Goal: Task Accomplishment & Management: Manage account settings

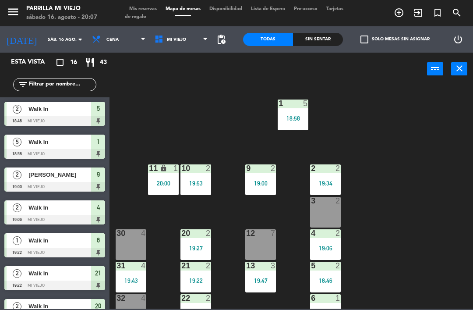
click at [440, 217] on div "1 5 18:58 2 2 19:34 9 2 19:00 10 2 19:53 11 lock 1 20:00 3 2 4 2 19:06 12 7 20 …" at bounding box center [293, 196] width 359 height 224
click at [334, 223] on div "3 2" at bounding box center [325, 212] width 31 height 31
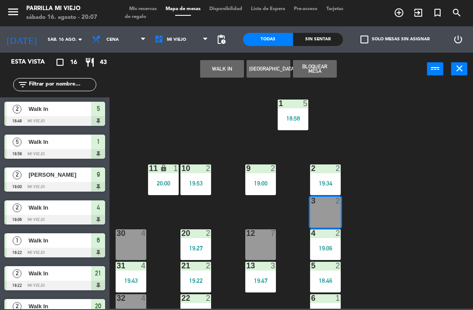
click at [218, 77] on button "WALK IN" at bounding box center [222, 69] width 44 height 18
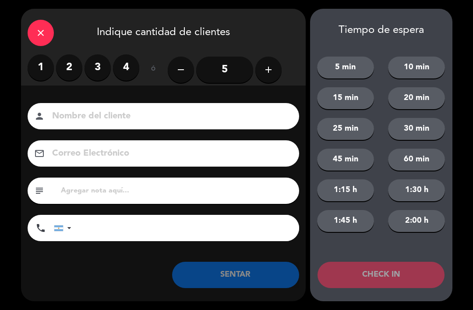
click at [69, 61] on label "2" at bounding box center [69, 67] width 26 height 26
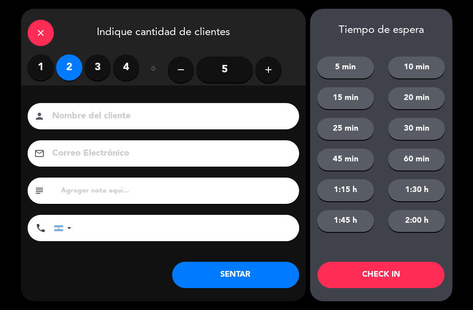
click at [252, 271] on button "SENTAR" at bounding box center [235, 275] width 127 height 26
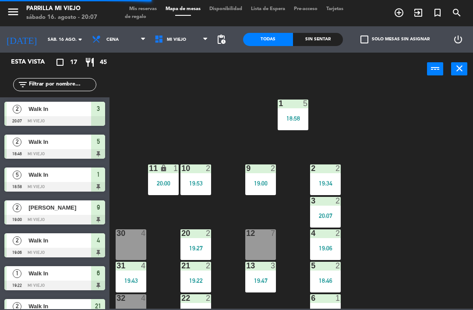
click at [142, 8] on span "Mis reservas" at bounding box center [143, 9] width 36 height 5
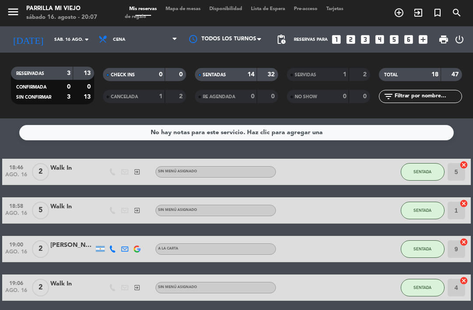
click at [268, 72] on strong "32" at bounding box center [272, 74] width 9 height 6
click at [194, 8] on span "Mapa de mesas" at bounding box center [183, 9] width 44 height 5
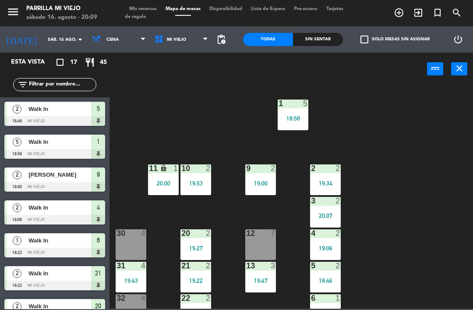
click at [308, 45] on div "Sin sentar" at bounding box center [318, 39] width 50 height 13
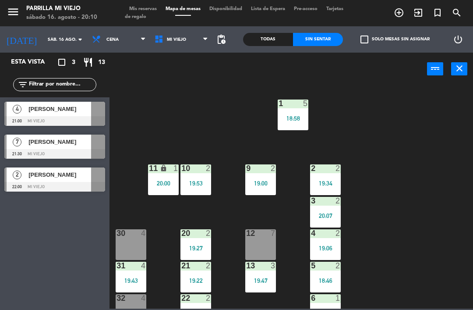
click at [140, 1] on div "menu [PERSON_NAME] Mi Viejo sábado 16. agosto - 20:10 Mis reservas Mapa de mesa…" at bounding box center [236, 13] width 473 height 26
click at [138, 11] on span "Mis reservas" at bounding box center [143, 9] width 36 height 5
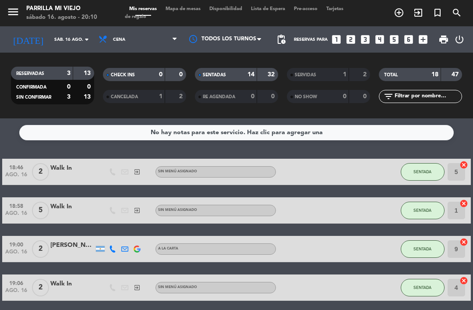
click at [350, 39] on icon "looks_two" at bounding box center [350, 39] width 11 height 11
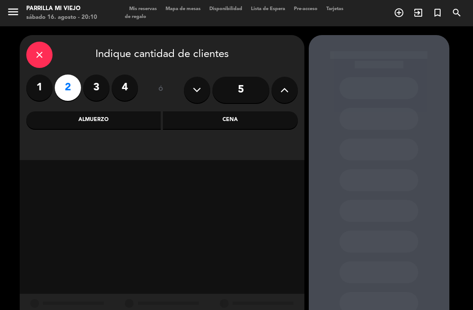
click at [223, 127] on div "Cena" at bounding box center [230, 120] width 135 height 18
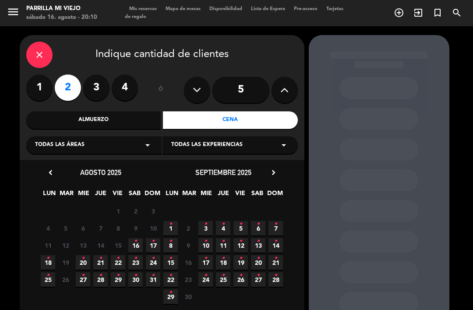
click at [138, 251] on span "16 •" at bounding box center [135, 245] width 14 height 14
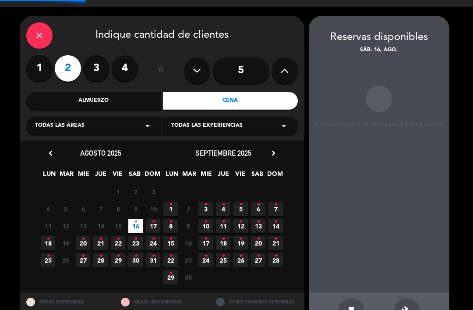
scroll to position [15, 0]
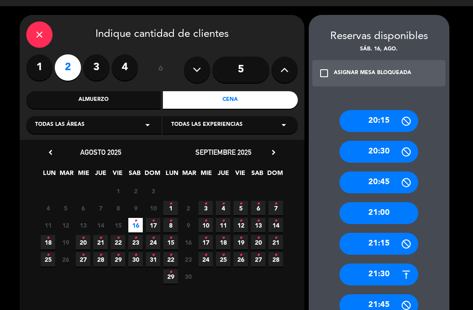
click at [366, 202] on div "21:00" at bounding box center [378, 213] width 79 height 22
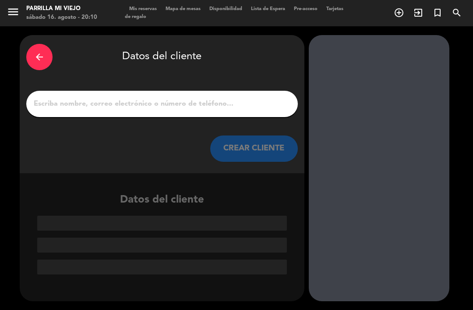
scroll to position [0, 0]
click at [131, 98] on input "1" at bounding box center [162, 104] width 258 height 12
click at [31, 44] on div "arrow_back" at bounding box center [39, 57] width 26 height 26
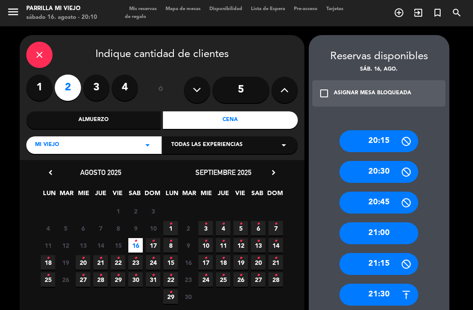
click at [41, 49] on icon "close" at bounding box center [39, 54] width 11 height 11
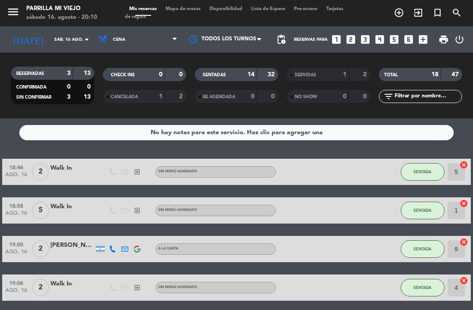
click at [187, 7] on span "Mapa de mesas" at bounding box center [183, 9] width 44 height 5
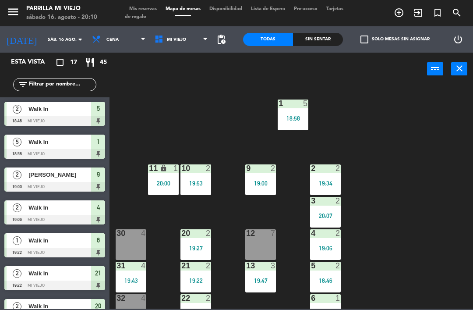
click at [326, 265] on div at bounding box center [325, 266] width 14 height 8
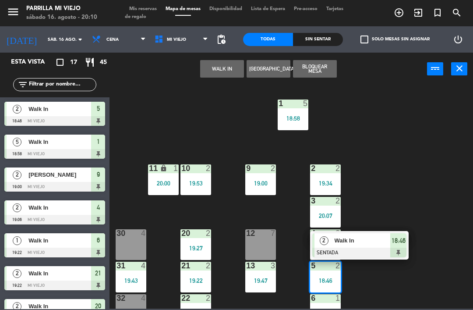
click at [407, 244] on div "2 Walk In SENTADA 18:46" at bounding box center [359, 245] width 99 height 28
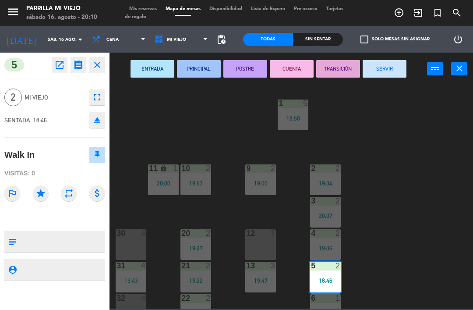
click at [256, 66] on button "POSTRE" at bounding box center [245, 69] width 44 height 18
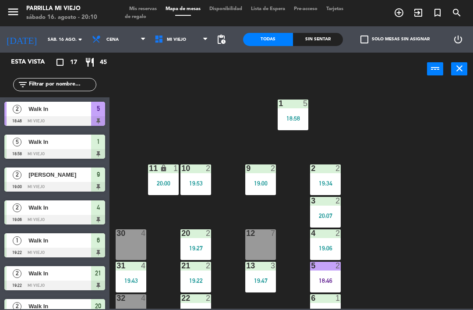
click at [326, 45] on div "Sin sentar" at bounding box center [318, 39] width 50 height 13
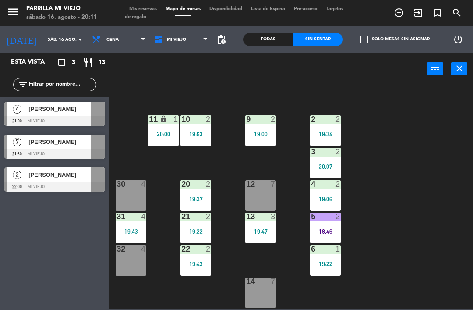
scroll to position [49, 0]
click at [424, 223] on div "1 5 18:58 2 2 19:34 9 2 19:00 10 2 19:53 11 lock 1 20:00 3 2 20:07 4 2 19:06 12…" at bounding box center [293, 196] width 359 height 224
click at [428, 226] on div "1 5 18:58 2 2 19:34 9 2 19:00 10 2 19:53 11 lock 1 20:00 3 2 20:07 4 2 19:06 12…" at bounding box center [293, 196] width 359 height 224
click at [141, 11] on span "Mis reservas" at bounding box center [143, 9] width 36 height 5
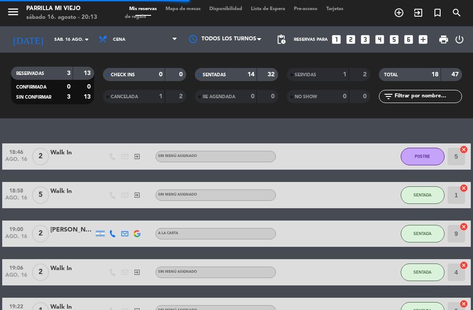
click at [348, 42] on icon "looks_two" at bounding box center [350, 39] width 11 height 11
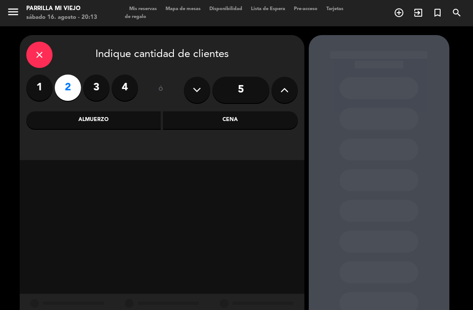
click at [235, 138] on div "close Indique cantidad de clientes 1 2 3 4 ó 5 Almuerzo Cena" at bounding box center [162, 97] width 285 height 125
click at [247, 120] on div "Cena" at bounding box center [230, 120] width 135 height 18
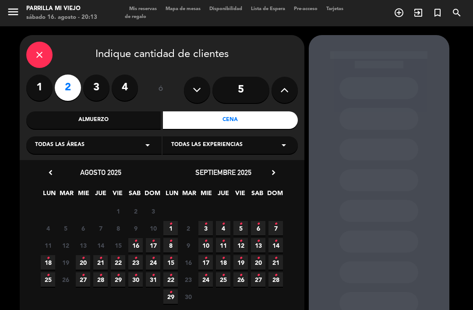
click at [125, 244] on span "15" at bounding box center [118, 245] width 14 height 14
click at [135, 245] on icon "•" at bounding box center [135, 241] width 3 height 14
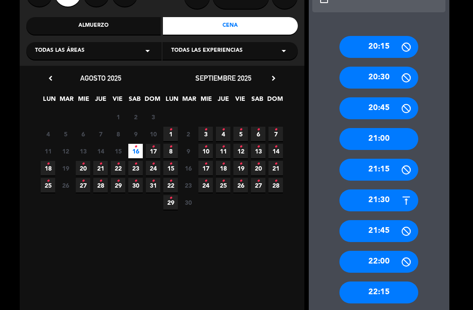
scroll to position [94, 0]
click at [403, 128] on div "21:00" at bounding box center [378, 139] width 79 height 22
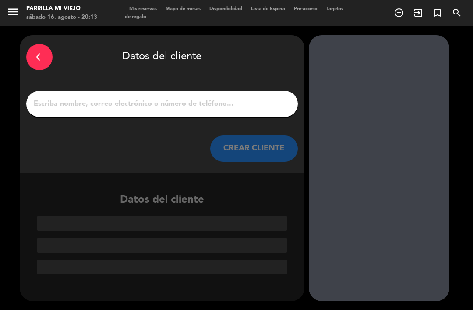
click at [150, 98] on input "1" at bounding box center [162, 104] width 258 height 12
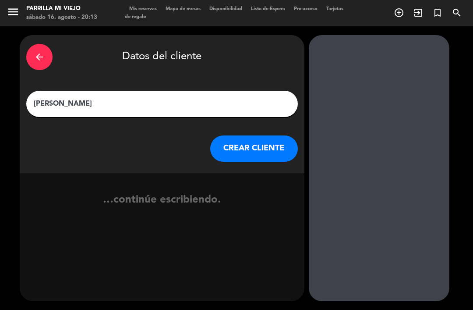
type input "[PERSON_NAME]"
click at [239, 56] on div "arrow_back Datos del cliente" at bounding box center [162, 57] width 272 height 31
click at [245, 135] on button "CREAR CLIENTE" at bounding box center [254, 148] width 88 height 26
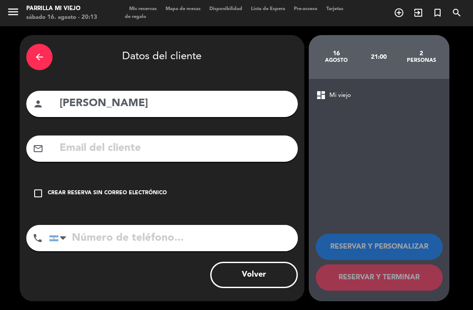
click at [124, 189] on div "Crear reserva sin correo electrónico" at bounding box center [107, 193] width 119 height 9
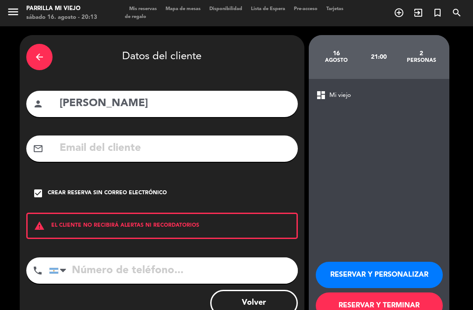
click at [155, 257] on input "tel" at bounding box center [173, 270] width 249 height 26
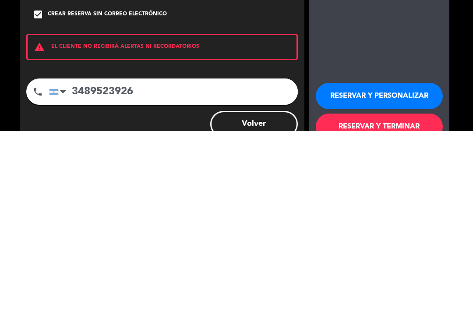
type input "3489523926"
click at [385, 292] on button "RESERVAR Y TERMINAR" at bounding box center [379, 305] width 127 height 26
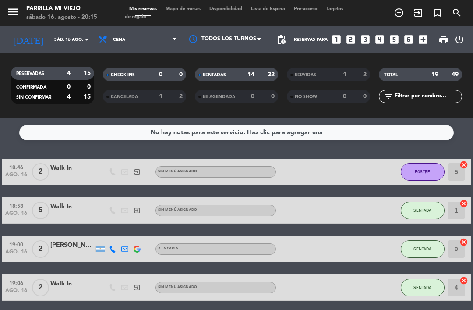
click at [260, 70] on div "32" at bounding box center [267, 75] width 17 height 10
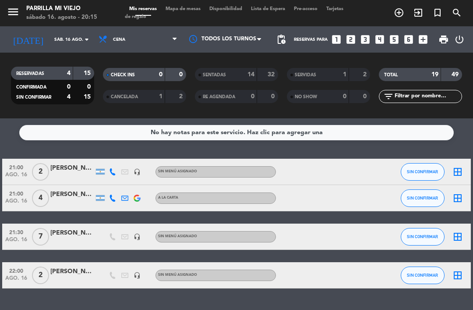
click at [185, 11] on span "Mapa de mesas" at bounding box center [183, 9] width 44 height 5
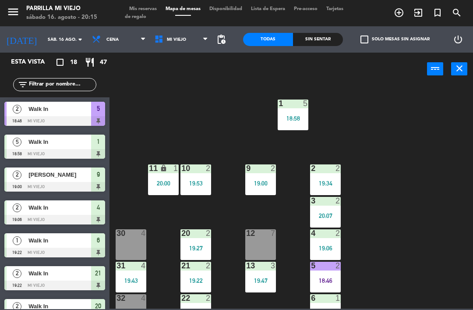
click at [409, 234] on div "1 5 18:58 2 2 19:34 9 2 19:00 10 2 19:53 11 lock 1 20:00 3 2 20:07 4 2 19:06 12…" at bounding box center [293, 196] width 359 height 224
click at [314, 35] on div "Sin sentar" at bounding box center [318, 39] width 50 height 13
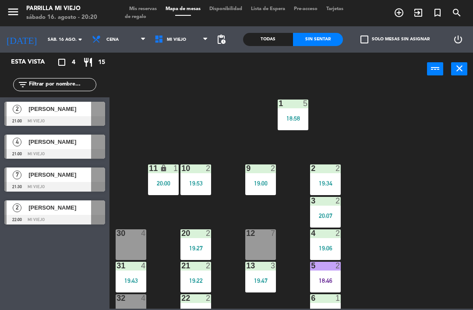
click at [316, 273] on div "5 2 18:46" at bounding box center [325, 277] width 31 height 31
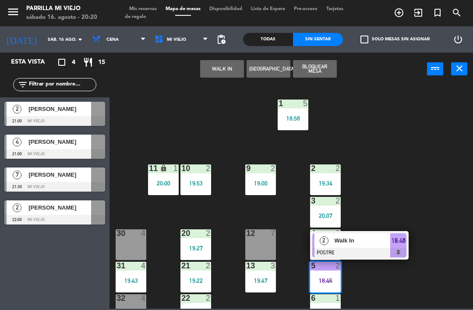
click at [407, 241] on div "2 Walk In POSTRE 18:46" at bounding box center [359, 245] width 99 height 28
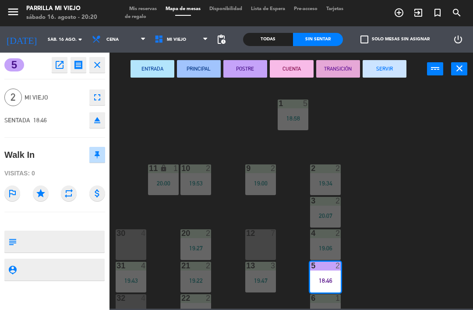
click at [375, 60] on button "SERVIR" at bounding box center [385, 69] width 44 height 18
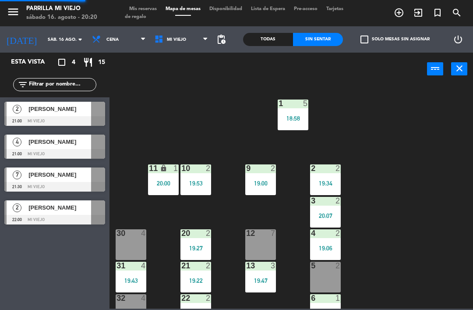
click at [438, 218] on div "1 5 18:58 2 2 19:34 9 2 19:00 10 2 19:53 11 lock 1 20:00 3 2 20:07 4 2 19:06 12…" at bounding box center [293, 196] width 359 height 224
click at [424, 242] on div "1 5 18:58 2 2 19:34 9 2 19:00 10 2 19:53 11 lock 1 20:00 3 2 20:07 4 2 19:06 12…" at bounding box center [293, 196] width 359 height 224
click at [451, 227] on div "1 5 18:58 2 2 19:34 9 2 19:00 10 2 19:53 11 lock 1 20:00 3 2 20:07 4 2 19:06 12…" at bounding box center [293, 196] width 359 height 224
click at [134, 7] on span "Mis reservas" at bounding box center [143, 9] width 36 height 5
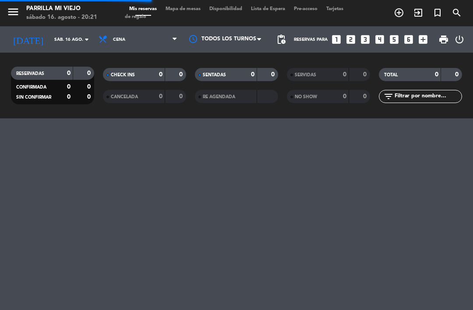
click at [349, 40] on icon "looks_two" at bounding box center [350, 39] width 11 height 11
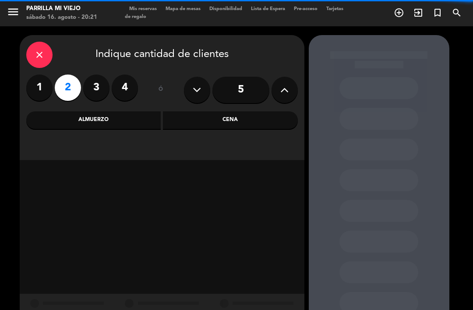
click at [282, 124] on div "Cena" at bounding box center [230, 120] width 135 height 18
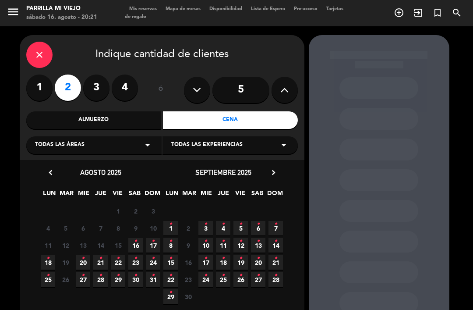
click at [137, 247] on icon "•" at bounding box center [135, 241] width 3 height 14
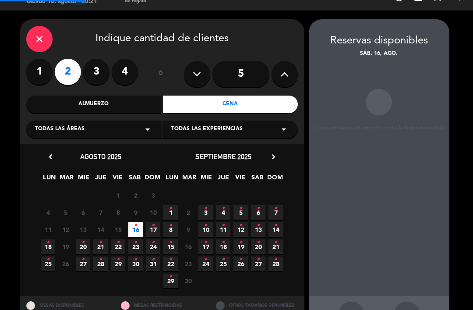
scroll to position [15, 0]
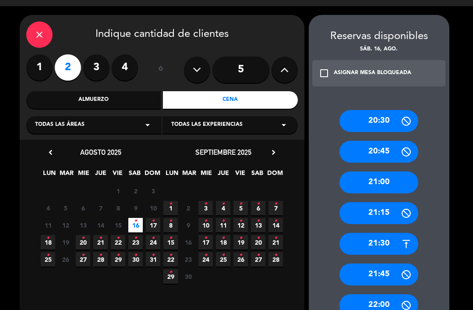
click at [398, 171] on div "21:00" at bounding box center [378, 182] width 79 height 22
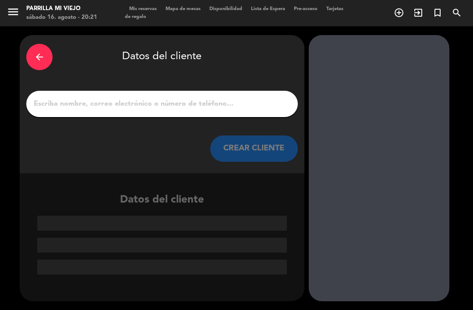
scroll to position [0, 0]
click at [242, 98] on input "1" at bounding box center [162, 104] width 258 height 12
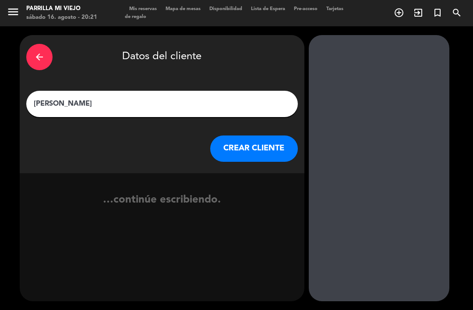
type input "[PERSON_NAME]"
click at [261, 46] on div "arrow_back Datos del cliente" at bounding box center [162, 57] width 272 height 31
click at [250, 135] on button "CREAR CLIENTE" at bounding box center [254, 148] width 88 height 26
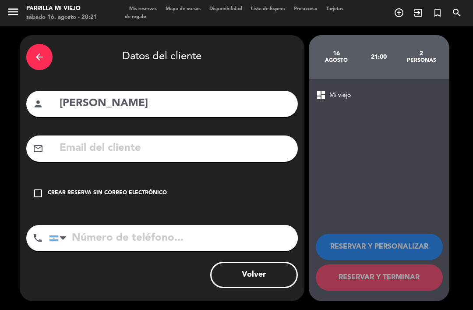
click at [130, 189] on div "Crear reserva sin correo electrónico" at bounding box center [107, 193] width 119 height 9
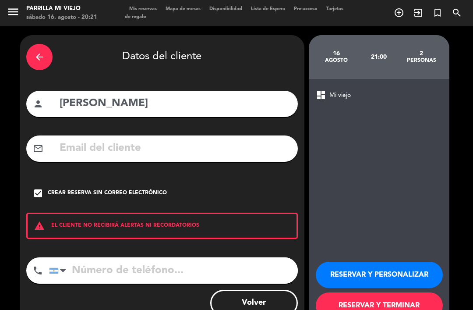
click at [169, 257] on input "tel" at bounding box center [173, 270] width 249 height 26
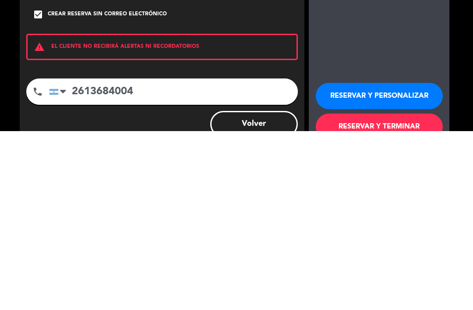
scroll to position [28, 0]
type input "2613684004"
click at [415, 292] on button "RESERVAR Y TERMINAR" at bounding box center [379, 305] width 127 height 26
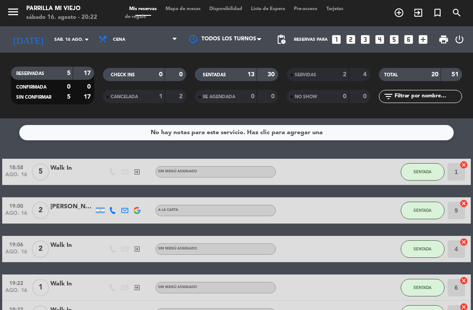
click at [236, 61] on div "SENTADAS 13 30 RE AGENDADA 0 0" at bounding box center [237, 85] width 92 height 48
click at [223, 73] on span "SENTADAS" at bounding box center [214, 75] width 23 height 4
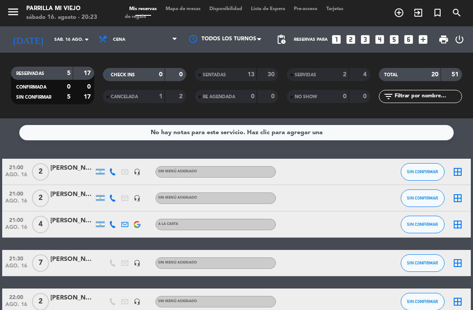
click at [112, 194] on icon at bounding box center [112, 197] width 7 height 7
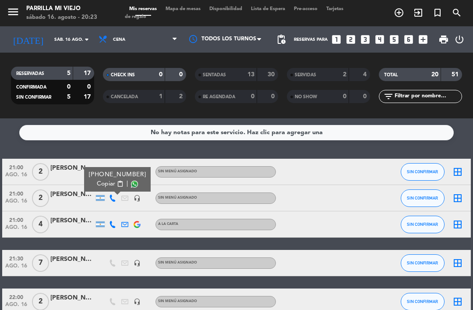
click at [101, 179] on span "Copiar" at bounding box center [106, 183] width 18 height 9
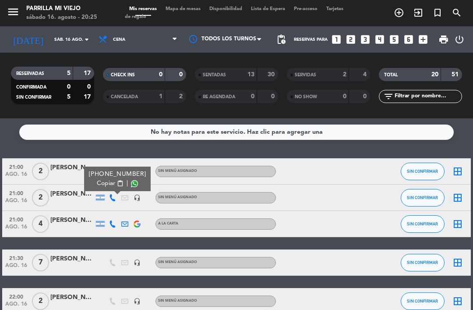
click at [396, 211] on div "21:00 ago. 16 4 [PERSON_NAME] A [PERSON_NAME] SIN CONFIRMAR border_all" at bounding box center [236, 224] width 468 height 26
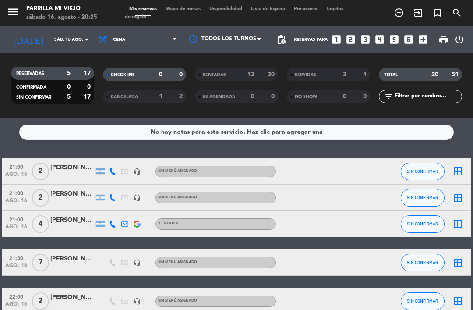
click at [152, 158] on div at bounding box center [149, 171] width 12 height 26
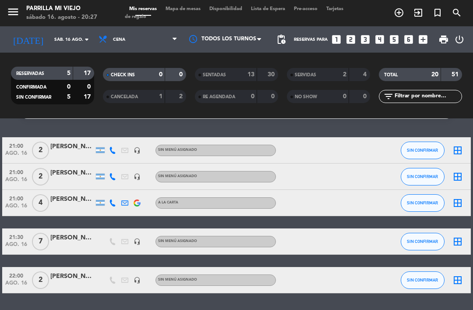
scroll to position [0, 0]
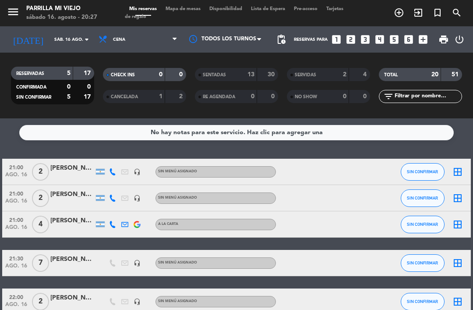
click at [346, 37] on icon "looks_two" at bounding box center [350, 39] width 11 height 11
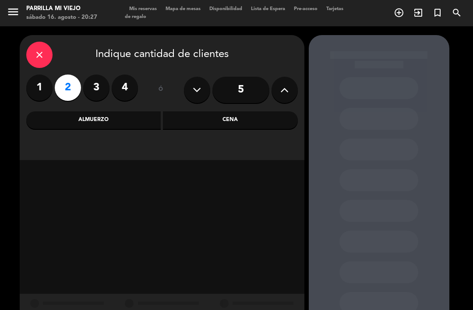
click at [221, 119] on div "Cena" at bounding box center [230, 120] width 135 height 18
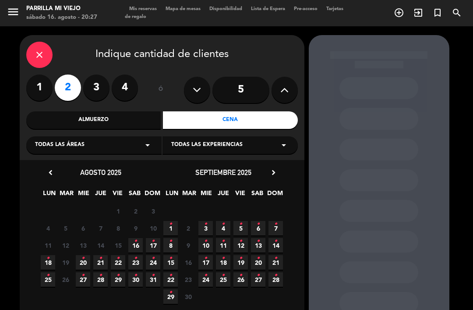
click at [139, 240] on span "16 •" at bounding box center [135, 245] width 14 height 14
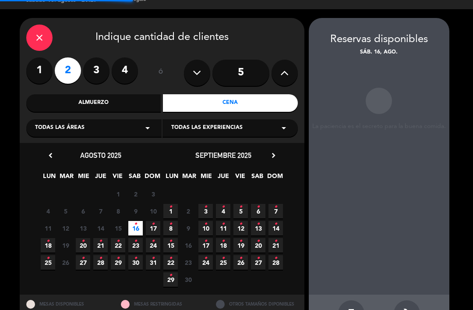
scroll to position [15, 0]
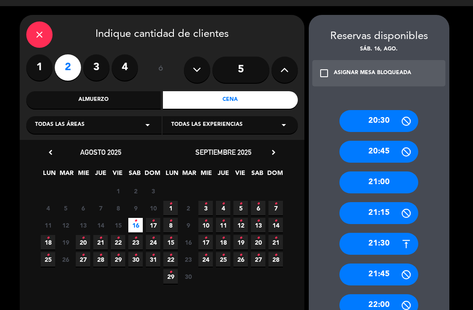
click at [393, 172] on div "21:00" at bounding box center [378, 182] width 79 height 22
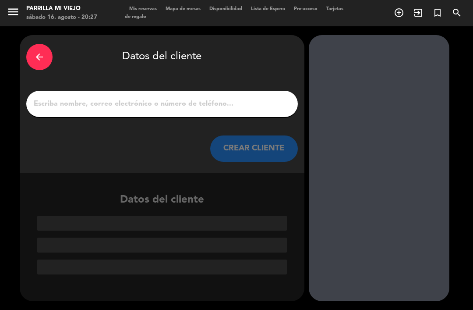
click at [223, 98] on input "1" at bounding box center [162, 104] width 258 height 12
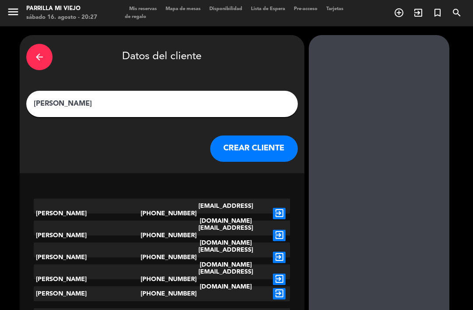
type input "[PERSON_NAME]"
click at [286, 42] on div "arrow_back Datos del cliente" at bounding box center [162, 57] width 272 height 31
click at [264, 144] on button "CREAR CLIENTE" at bounding box center [254, 148] width 88 height 26
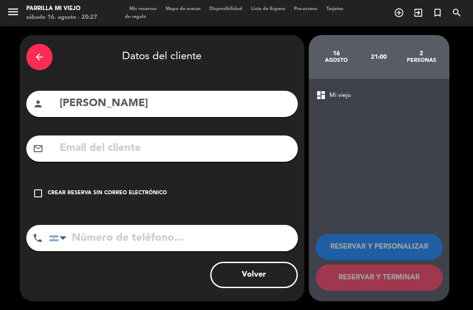
scroll to position [15, 0]
click at [37, 188] on icon "check_box_outline_blank" at bounding box center [38, 193] width 11 height 11
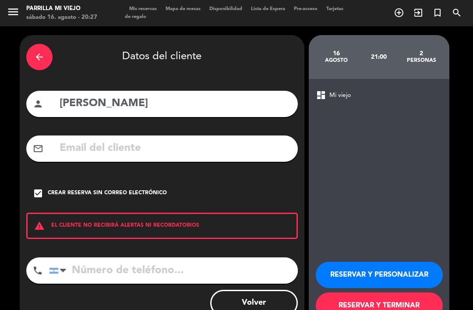
click at [382, 295] on button "RESERVAR Y TERMINAR" at bounding box center [379, 305] width 127 height 26
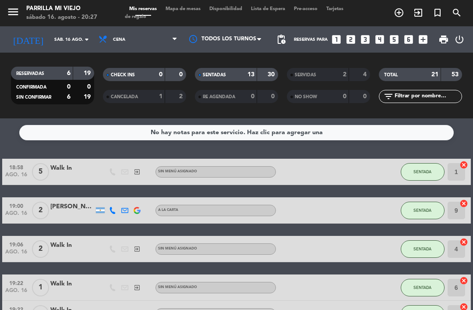
click at [240, 70] on div "13" at bounding box center [246, 75] width 18 height 10
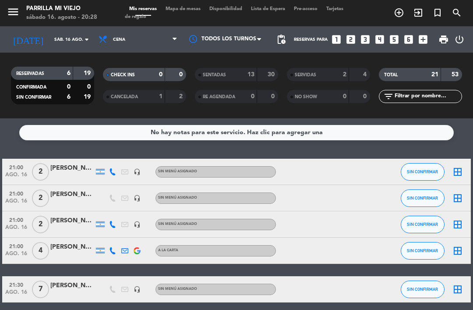
click at [182, 9] on span "Mapa de mesas" at bounding box center [183, 9] width 44 height 5
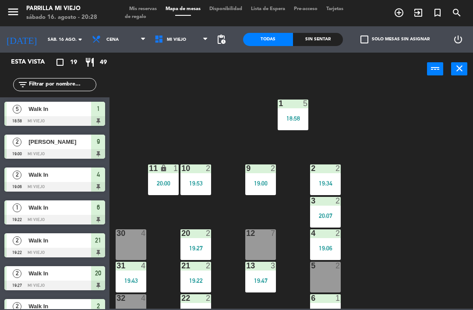
click at [318, 42] on div "Sin sentar" at bounding box center [318, 39] width 50 height 13
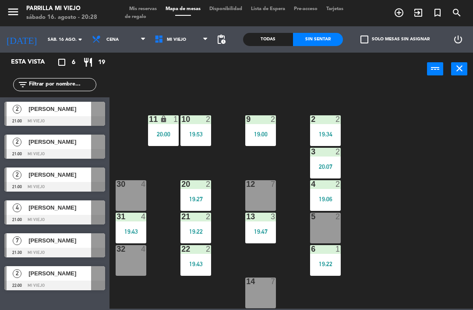
scroll to position [53, 0]
click at [139, 11] on span "Mis reservas" at bounding box center [143, 9] width 36 height 5
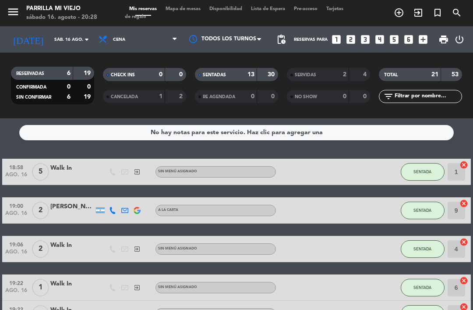
click at [338, 44] on icon "looks_one" at bounding box center [336, 39] width 11 height 11
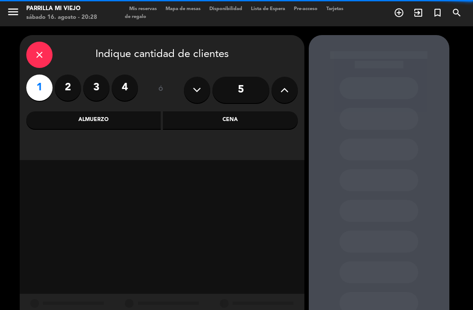
click at [86, 87] on label "3" at bounding box center [96, 87] width 26 height 26
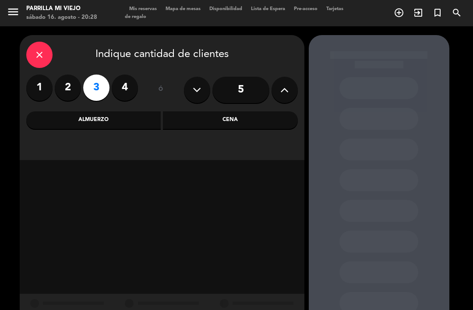
click at [69, 86] on label "2" at bounding box center [68, 87] width 26 height 26
click at [252, 124] on div "Cena" at bounding box center [230, 120] width 135 height 18
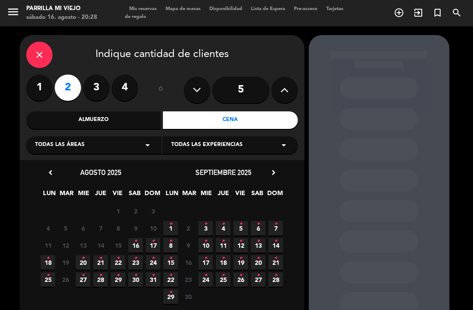
click at [138, 249] on span "16 •" at bounding box center [135, 245] width 14 height 14
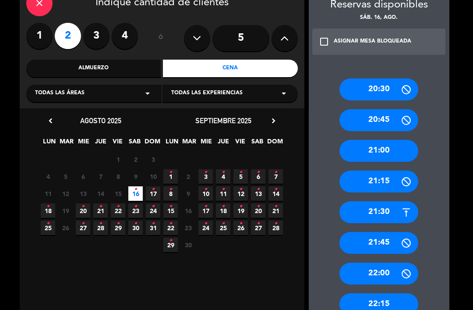
scroll to position [52, 0]
click at [405, 176] on icon at bounding box center [406, 181] width 11 height 11
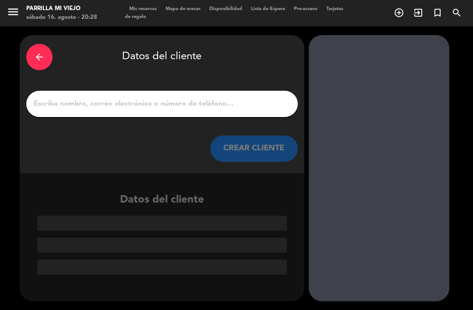
scroll to position [0, 0]
click at [209, 98] on input "1" at bounding box center [162, 104] width 258 height 12
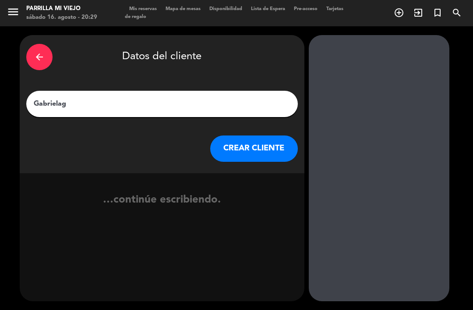
type input "[PERSON_NAME]"
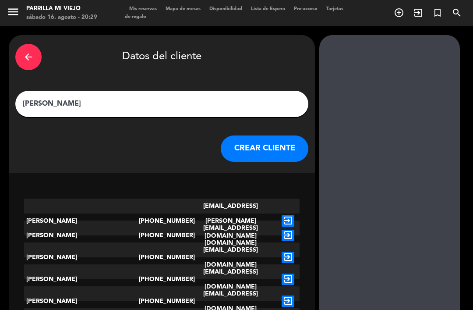
click at [258, 142] on button "CREAR CLIENTE" at bounding box center [265, 148] width 88 height 26
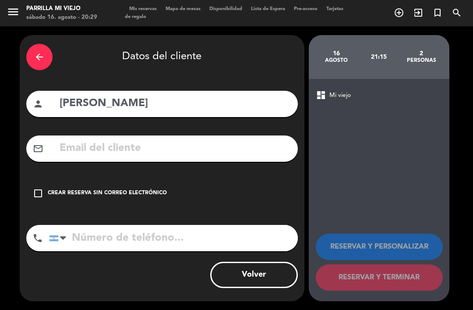
click at [127, 189] on div "Crear reserva sin correo electrónico" at bounding box center [107, 193] width 119 height 9
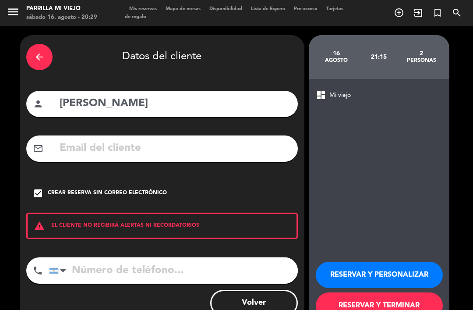
click at [172, 257] on input "tel" at bounding box center [173, 270] width 249 height 26
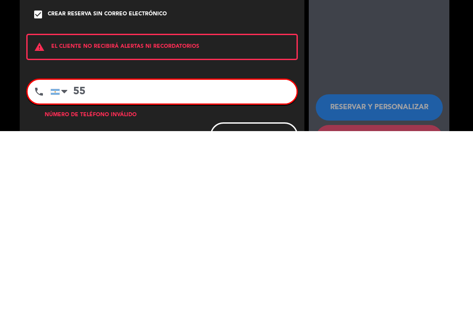
click at [65, 265] on div at bounding box center [64, 270] width 6 height 11
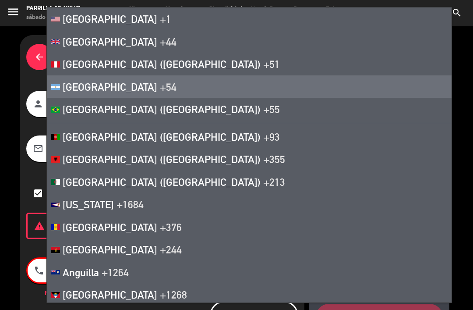
click at [92, 112] on span "[GEOGRAPHIC_DATA] ([GEOGRAPHIC_DATA])" at bounding box center [162, 109] width 198 height 12
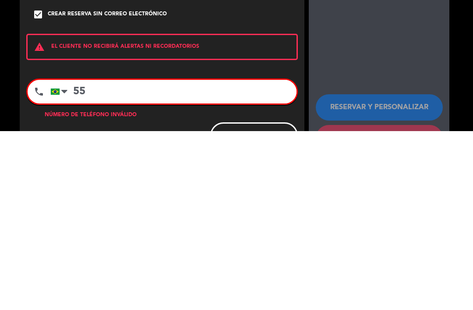
type input "5"
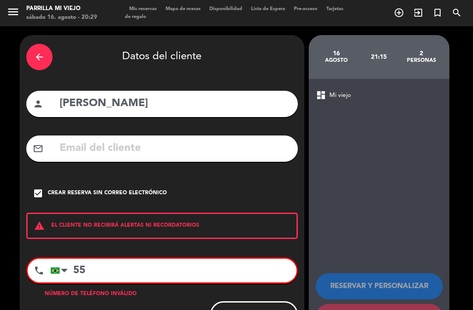
click at [387, 288] on div "RESERVAR Y PERSONALIZAR RESERVAR Y TERMINAR" at bounding box center [379, 298] width 127 height 86
click at [201, 265] on input "55" at bounding box center [173, 270] width 246 height 24
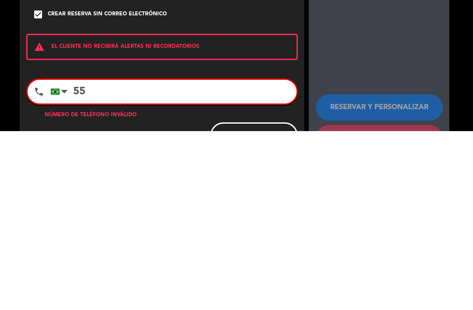
type input "5"
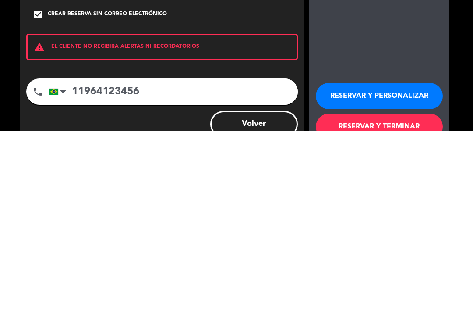
type input "11964123456"
click at [401, 292] on button "RESERVAR Y TERMINAR" at bounding box center [379, 305] width 127 height 26
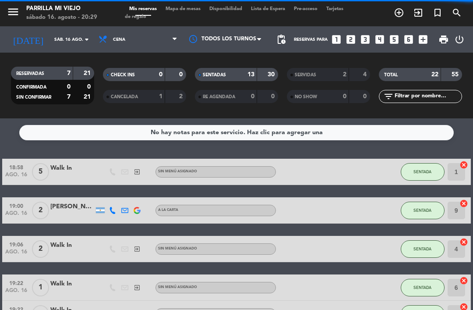
click at [235, 70] on div "SENTADAS" at bounding box center [217, 75] width 40 height 10
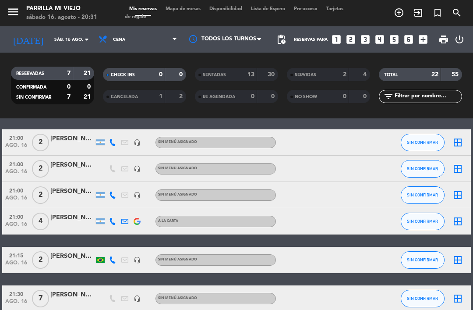
scroll to position [2, 0]
click at [174, 7] on span "Mapa de mesas" at bounding box center [183, 9] width 44 height 5
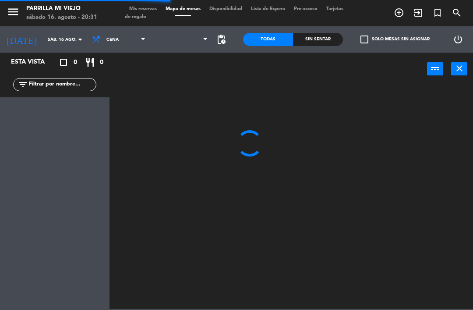
click at [317, 42] on div "Sin sentar" at bounding box center [318, 39] width 50 height 13
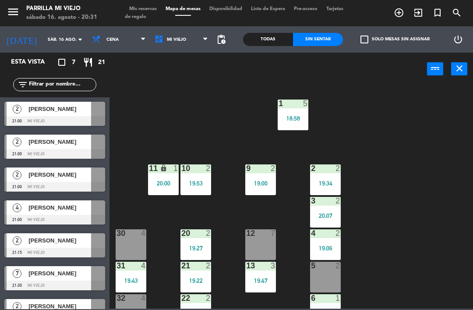
scroll to position [15, 0]
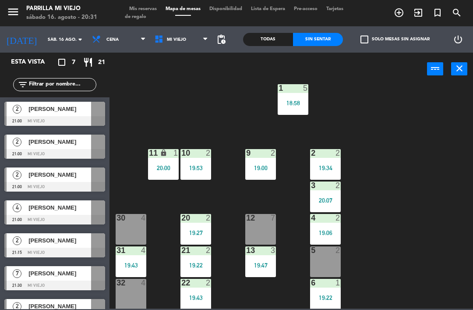
click at [330, 260] on div "5 2" at bounding box center [325, 261] width 31 height 31
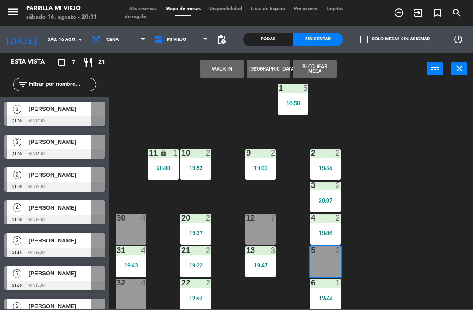
click at [214, 69] on button "WALK IN" at bounding box center [222, 69] width 44 height 18
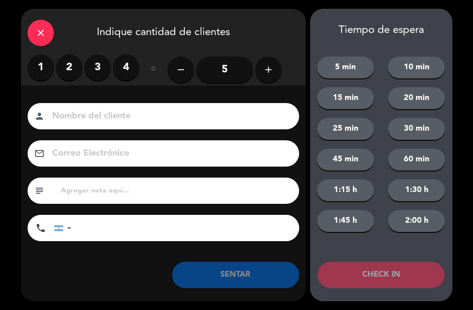
click at [72, 65] on label "2" at bounding box center [69, 67] width 26 height 26
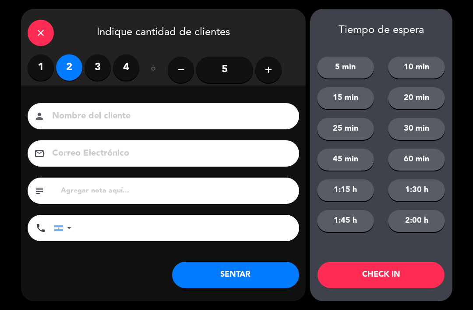
click at [221, 279] on button "SENTAR" at bounding box center [235, 275] width 127 height 26
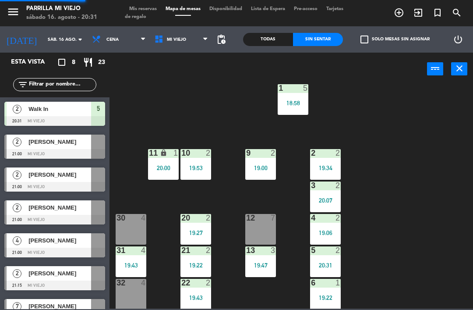
click at [252, 238] on div "12 7" at bounding box center [260, 229] width 31 height 31
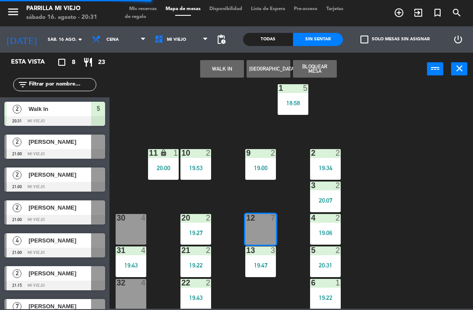
click at [223, 72] on button "WALK IN" at bounding box center [222, 69] width 44 height 18
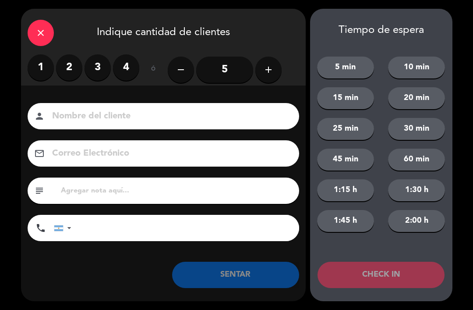
click at [121, 67] on label "4" at bounding box center [126, 67] width 26 height 26
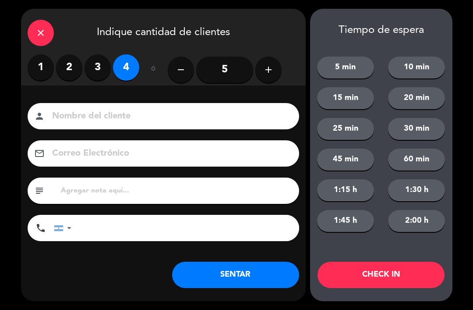
click at [231, 273] on button "SENTAR" at bounding box center [235, 275] width 127 height 26
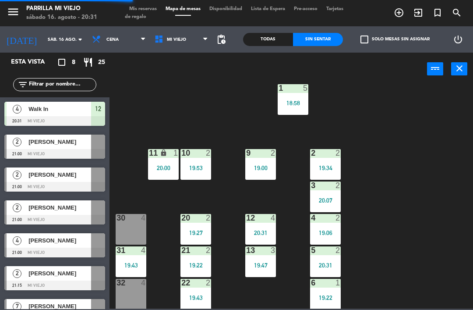
scroll to position [24, 0]
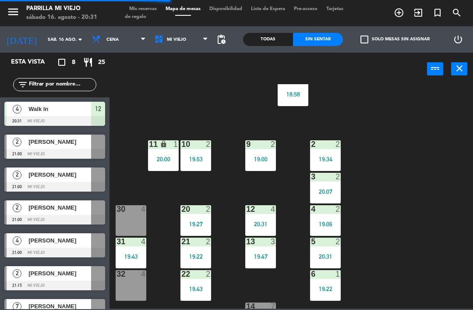
click at [134, 217] on div "30 4" at bounding box center [131, 220] width 31 height 31
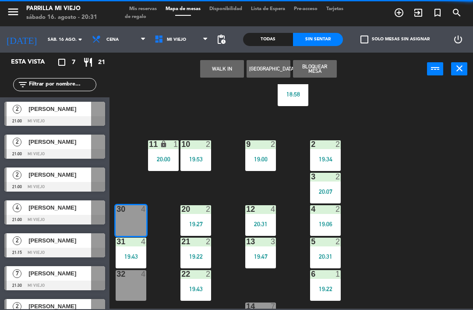
click at [414, 138] on div "1 5 18:58 2 2 19:34 9 2 19:00 10 2 19:53 11 lock 1 20:00 3 2 20:07 4 2 19:06 12…" at bounding box center [293, 196] width 359 height 224
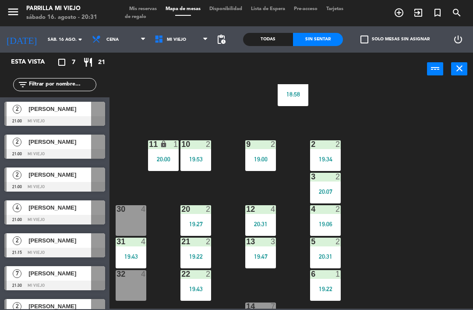
scroll to position [0, 0]
click at [133, 225] on div "21:00" at bounding box center [131, 224] width 31 height 6
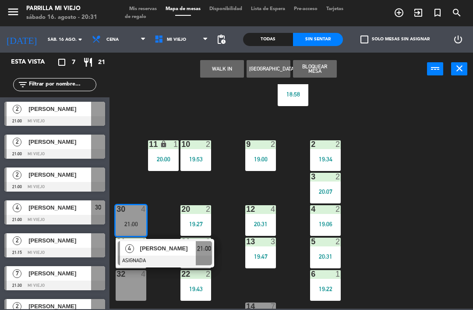
click at [204, 261] on div at bounding box center [165, 260] width 94 height 10
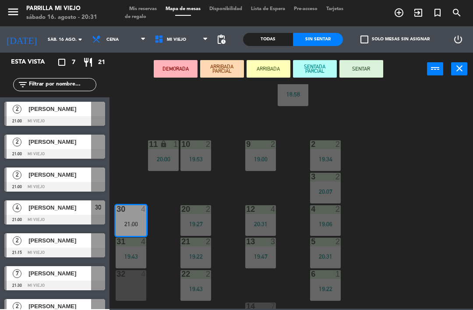
click at [360, 70] on button "SENTAR" at bounding box center [361, 69] width 44 height 18
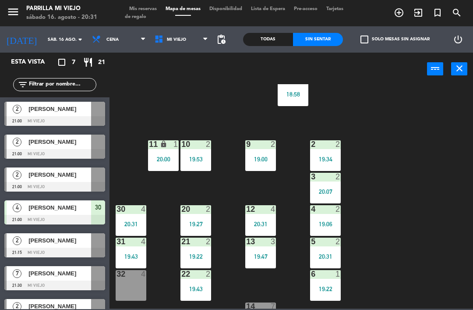
click at [420, 225] on div "1 5 18:58 2 2 19:34 9 2 19:00 10 2 19:53 11 lock 1 20:00 3 2 20:07 4 2 19:06 12…" at bounding box center [293, 196] width 359 height 224
click at [125, 287] on div "32 4" at bounding box center [131, 285] width 31 height 31
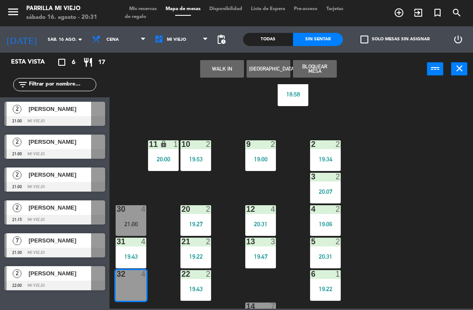
click at [224, 68] on button "WALK IN" at bounding box center [222, 69] width 44 height 18
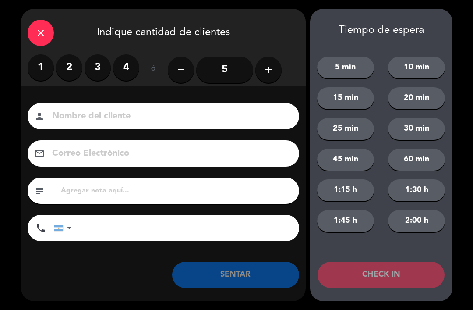
click at [90, 76] on label "3" at bounding box center [98, 67] width 26 height 26
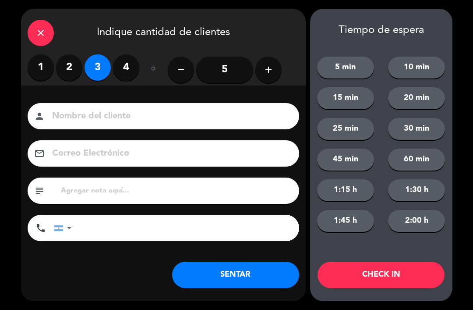
click at [225, 280] on button "SENTAR" at bounding box center [235, 275] width 127 height 26
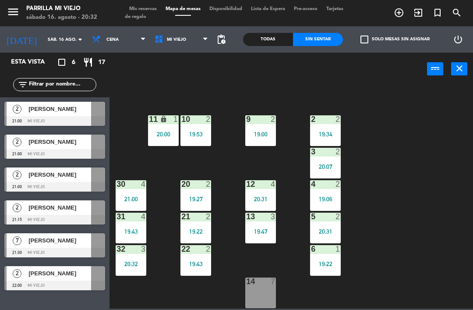
scroll to position [49, 0]
click at [327, 183] on div at bounding box center [325, 184] width 14 height 8
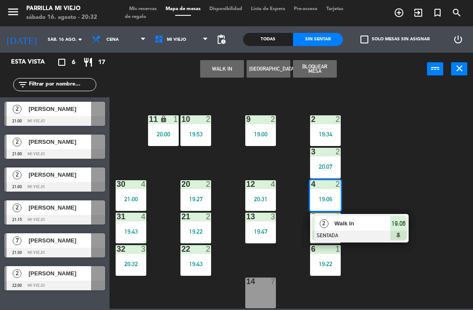
click at [399, 223] on span "19:06" at bounding box center [399, 223] width 14 height 11
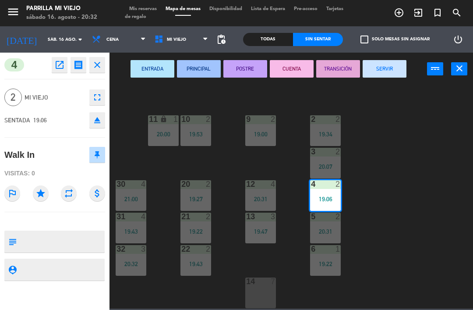
click at [380, 67] on button "SERVIR" at bounding box center [385, 69] width 44 height 18
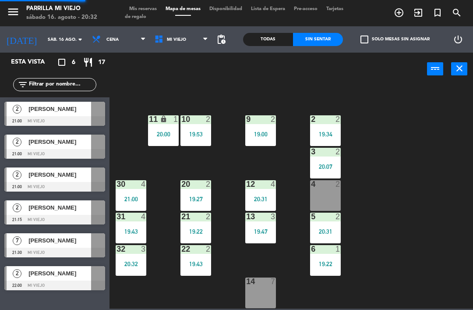
click at [440, 237] on div "1 5 18:58 2 2 19:34 9 2 19:00 10 2 19:53 11 lock 1 20:00 3 2 20:07 4 2 12 4 20:…" at bounding box center [293, 196] width 359 height 224
click at [199, 181] on div at bounding box center [196, 184] width 14 height 8
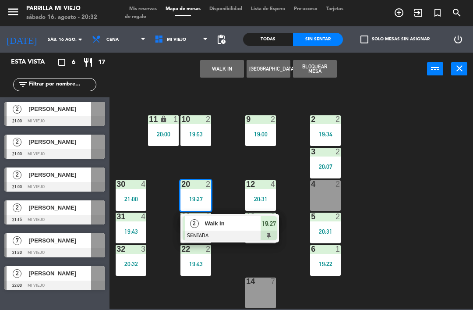
click at [277, 227] on div "2 Walk In SENTADA 19:27" at bounding box center [229, 228] width 99 height 28
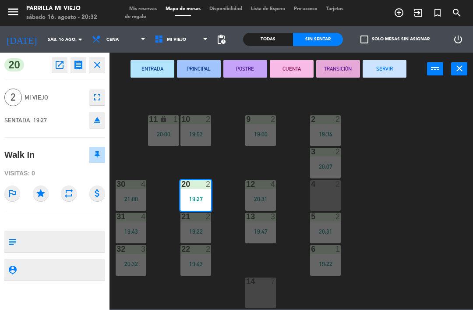
click at [286, 66] on button "CUENTA" at bounding box center [292, 69] width 44 height 18
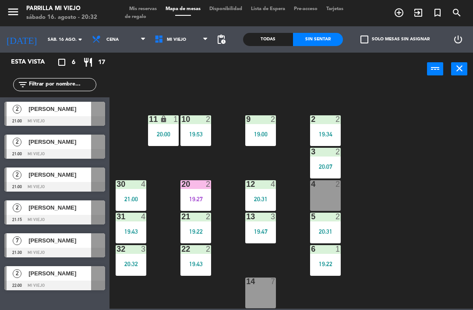
click at [409, 156] on div "1 5 18:58 2 2 19:34 9 2 19:00 10 2 19:53 11 lock 1 20:00 3 2 20:07 4 2 12 4 20:…" at bounding box center [293, 196] width 359 height 224
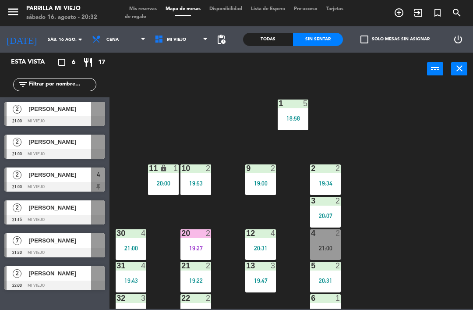
scroll to position [0, 0]
click at [300, 112] on div "1 5 18:58" at bounding box center [293, 114] width 31 height 31
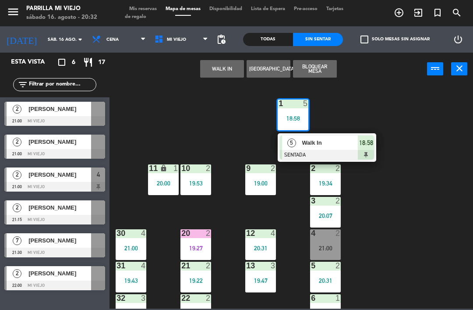
click at [365, 136] on div "18:58" at bounding box center [366, 142] width 16 height 14
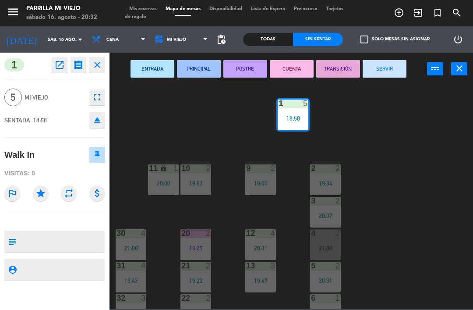
click at [290, 66] on button "CUENTA" at bounding box center [292, 69] width 44 height 18
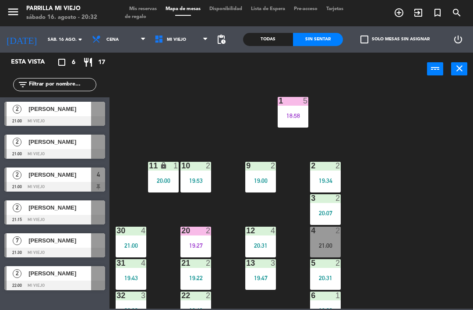
scroll to position [15, 0]
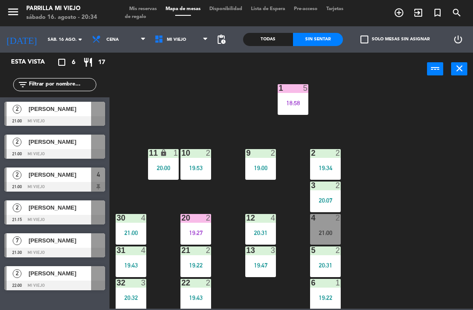
click at [317, 229] on div "21:00" at bounding box center [325, 232] width 31 height 7
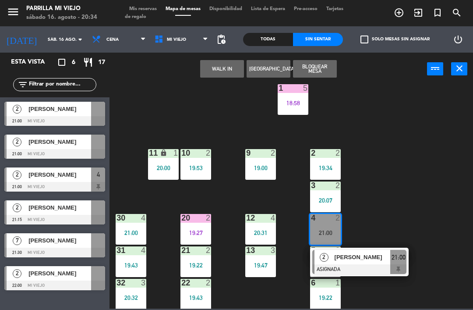
click at [395, 249] on div "2 [PERSON_NAME] 21:00" at bounding box center [359, 261] width 99 height 28
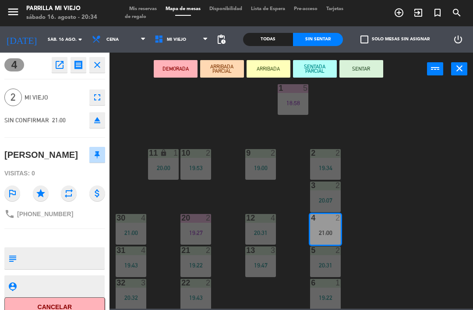
click at [368, 64] on button "SENTAR" at bounding box center [361, 69] width 44 height 18
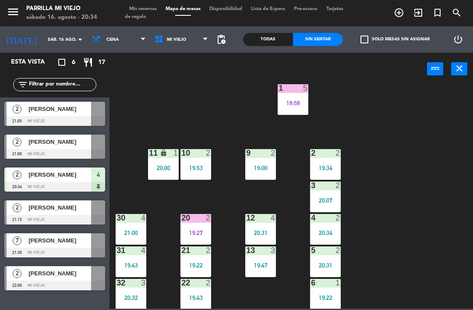
click at [439, 219] on div "1 5 18:58 2 2 19:34 9 2 19:00 10 2 19:53 11 lock 1 20:00 3 2 20:07 4 2 20:34 12…" at bounding box center [293, 196] width 359 height 224
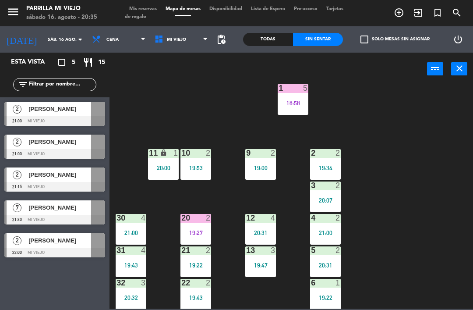
click at [285, 102] on div "18:58" at bounding box center [293, 103] width 31 height 6
click at [450, 169] on div "1 5 18:58 2 2 19:34 9 2 19:00 10 2 19:53 11 lock 1 20:00 3 2 20:07 4 2 21:00 12…" at bounding box center [293, 196] width 359 height 224
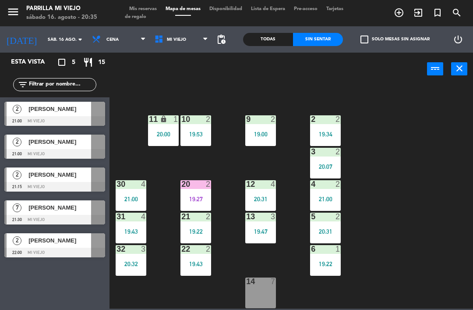
scroll to position [49, 0]
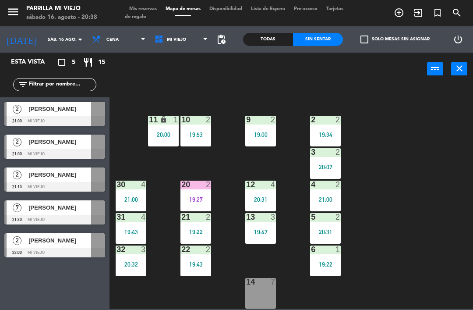
click at [326, 258] on div "6 1 19:22" at bounding box center [325, 260] width 31 height 31
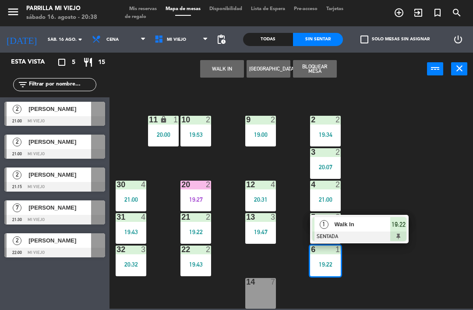
click at [402, 222] on span "19:22" at bounding box center [399, 224] width 14 height 11
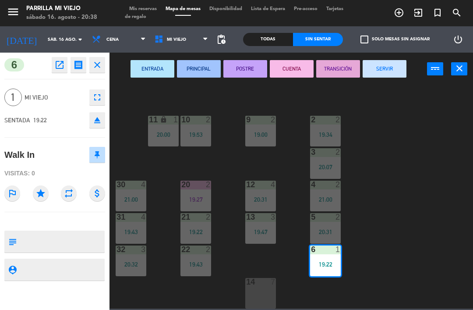
click at [240, 63] on button "POSTRE" at bounding box center [245, 69] width 44 height 18
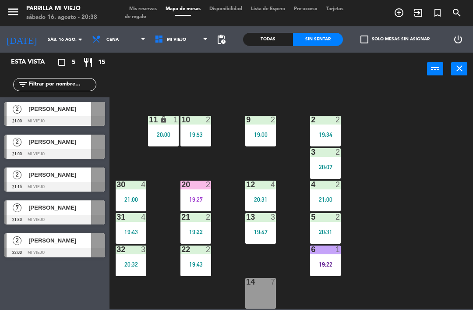
click at [414, 179] on div "1 5 18:58 2 2 19:34 9 2 19:00 10 2 19:53 11 lock 1 20:00 3 2 20:07 4 2 21:00 12…" at bounding box center [293, 196] width 359 height 224
click at [428, 174] on div "1 5 18:58 2 2 19:34 9 2 19:00 10 2 19:53 11 lock 1 20:00 3 2 20:07 4 2 21:00 12…" at bounding box center [293, 196] width 359 height 224
click at [329, 129] on div "2 2 19:34" at bounding box center [325, 131] width 31 height 31
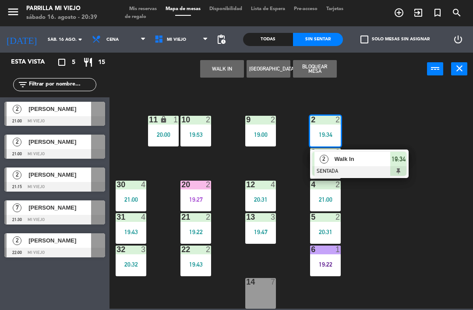
click at [405, 171] on div at bounding box center [359, 171] width 94 height 10
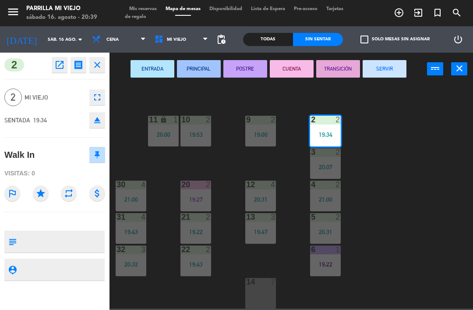
click at [283, 71] on button "CUENTA" at bounding box center [292, 69] width 44 height 18
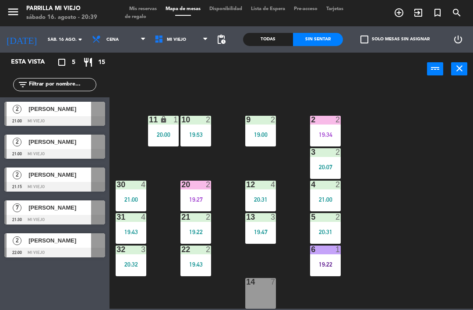
click at [331, 131] on div "19:34" at bounding box center [325, 134] width 31 height 6
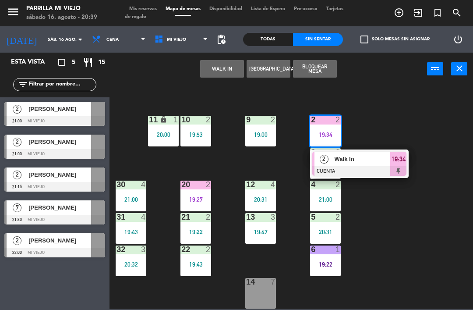
click at [395, 167] on div at bounding box center [359, 171] width 94 height 10
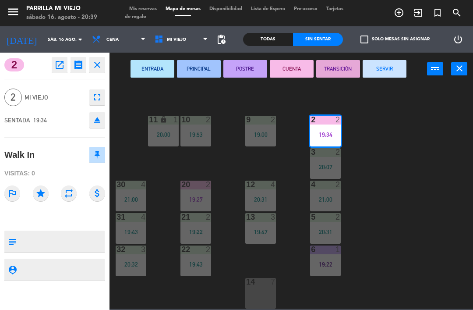
click at [244, 66] on button "POSTRE" at bounding box center [245, 69] width 44 height 18
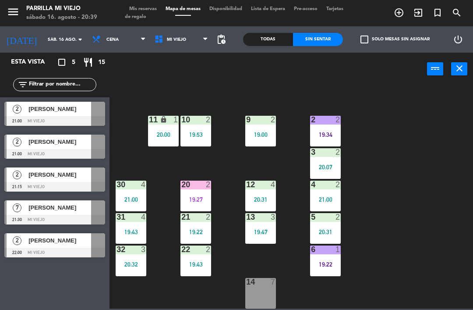
click at [407, 204] on div "1 5 18:58 2 2 19:34 9 2 19:00 10 2 19:53 11 lock 1 20:00 3 2 20:07 4 2 21:00 12…" at bounding box center [293, 196] width 359 height 224
click at [400, 306] on div "1 5 18:58 2 2 19:34 9 2 19:00 10 2 19:53 11 lock 1 20:00 3 2 20:07 4 2 21:00 12…" at bounding box center [293, 196] width 359 height 224
click at [207, 221] on div "2" at bounding box center [208, 217] width 5 height 8
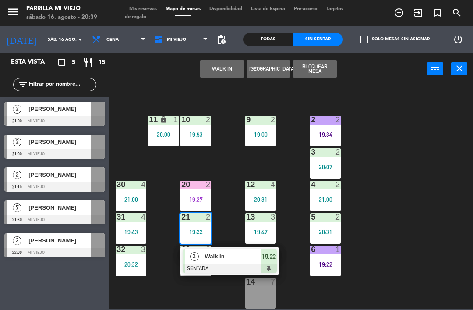
click at [271, 269] on div at bounding box center [230, 268] width 94 height 10
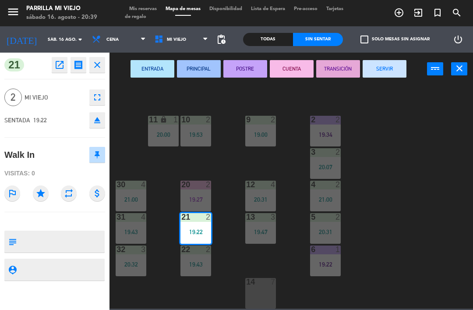
click at [251, 61] on button "POSTRE" at bounding box center [245, 69] width 44 height 18
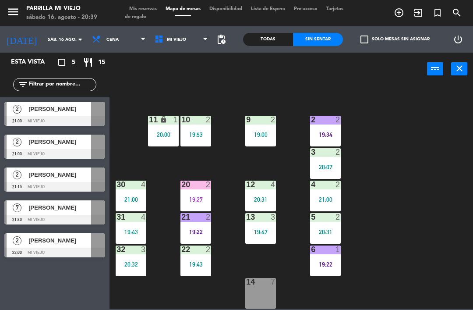
click at [435, 188] on div "1 5 18:58 2 2 19:34 9 2 19:00 10 2 19:53 11 lock 1 20:00 3 2 20:07 4 2 21:00 12…" at bounding box center [293, 196] width 359 height 224
click at [407, 191] on div "1 5 18:58 2 2 19:34 9 2 19:00 10 2 19:53 11 lock 1 20:00 3 2 20:07 4 2 21:00 12…" at bounding box center [293, 196] width 359 height 224
click at [142, 11] on span "Mis reservas" at bounding box center [143, 9] width 36 height 5
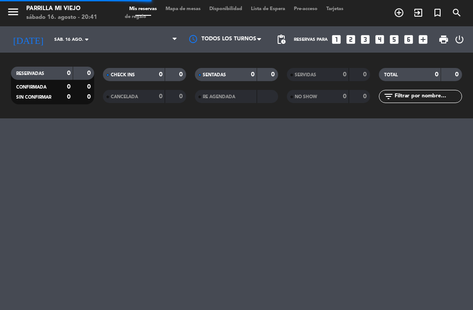
click at [380, 39] on icon "looks_4" at bounding box center [379, 39] width 11 height 11
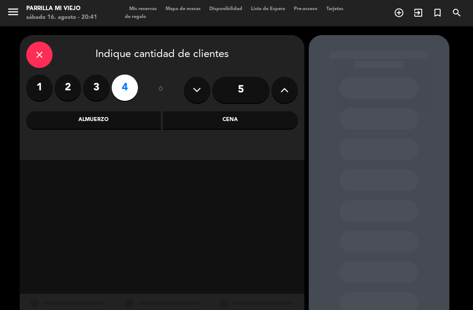
click at [274, 121] on div "Cena" at bounding box center [230, 120] width 135 height 18
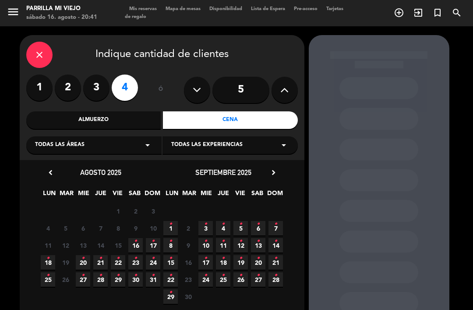
click at [136, 237] on icon "•" at bounding box center [135, 241] width 3 height 14
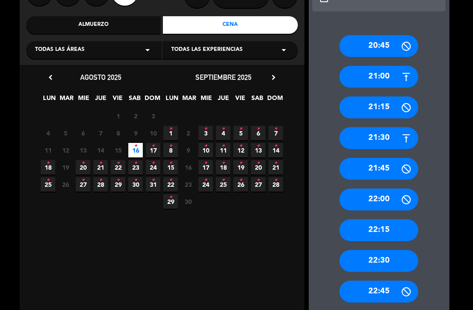
scroll to position [96, 0]
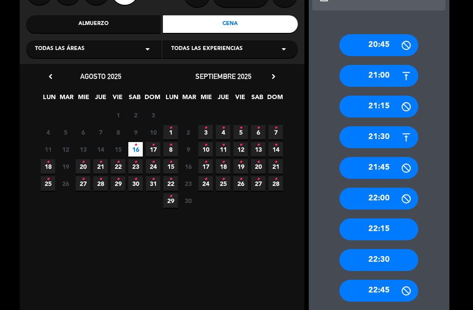
click at [395, 187] on div "22:00" at bounding box center [378, 198] width 79 height 22
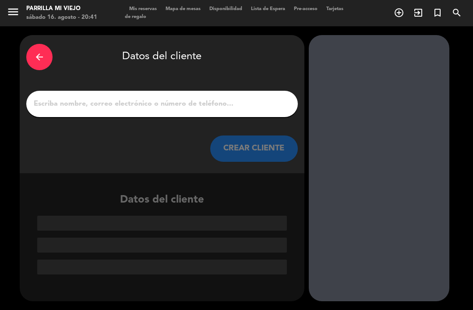
click at [254, 98] on input "1" at bounding box center [162, 104] width 258 height 12
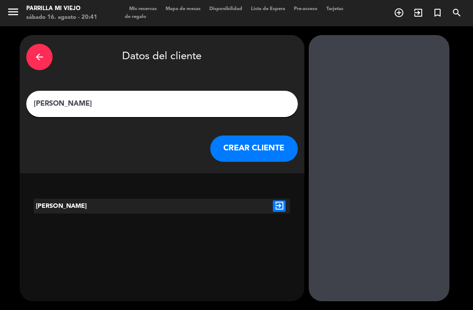
type input "[PERSON_NAME]"
click at [252, 46] on div "arrow_back Datos del cliente" at bounding box center [162, 57] width 272 height 31
click at [270, 135] on button "CREAR CLIENTE" at bounding box center [254, 148] width 88 height 26
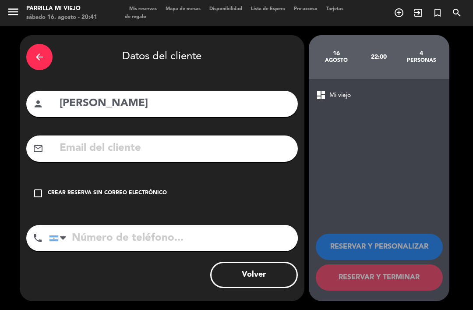
click at [68, 189] on div "Crear reserva sin correo electrónico" at bounding box center [107, 193] width 119 height 9
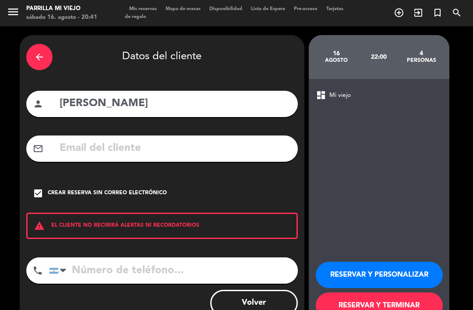
click at [365, 292] on button "RESERVAR Y TERMINAR" at bounding box center [379, 305] width 127 height 26
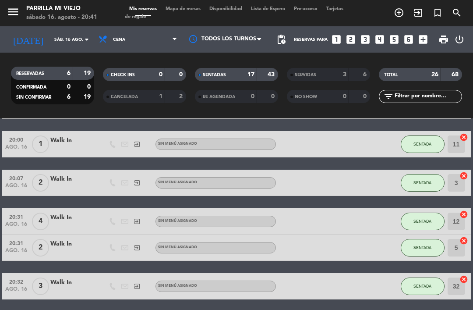
click at [247, 70] on div "17" at bounding box center [246, 75] width 18 height 10
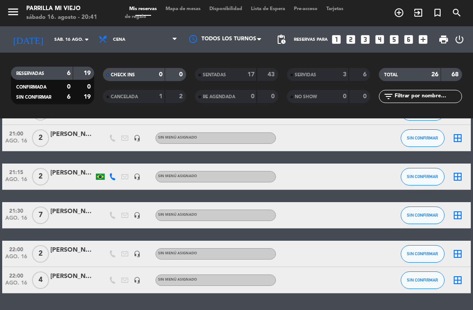
scroll to position [59, 0]
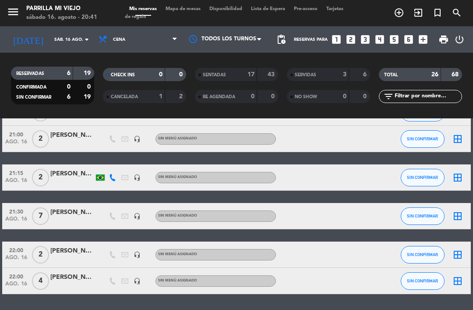
click at [337, 203] on div at bounding box center [313, 216] width 74 height 26
click at [81, 272] on div "[PERSON_NAME]" at bounding box center [72, 277] width 44 height 10
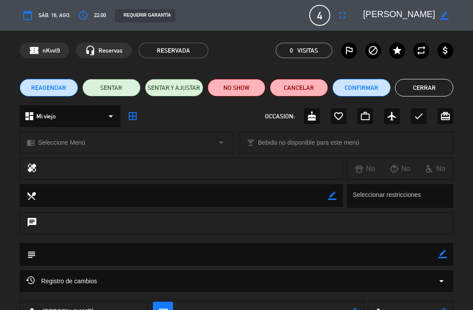
click at [82, 18] on icon "access_time" at bounding box center [83, 15] width 11 height 11
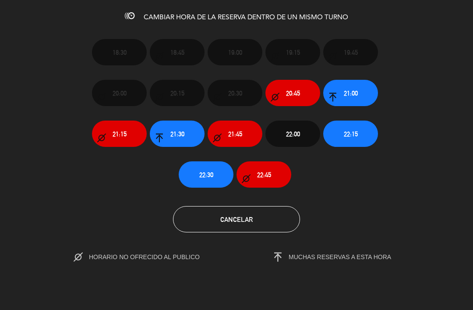
click at [177, 127] on button "21:30" at bounding box center [177, 133] width 55 height 26
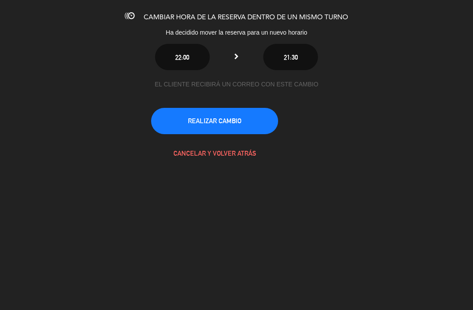
click at [247, 122] on button "REALIZAR CAMBIO" at bounding box center [214, 121] width 127 height 26
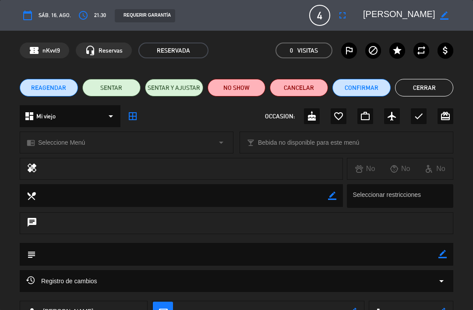
click at [428, 87] on button "Cerrar" at bounding box center [424, 88] width 58 height 18
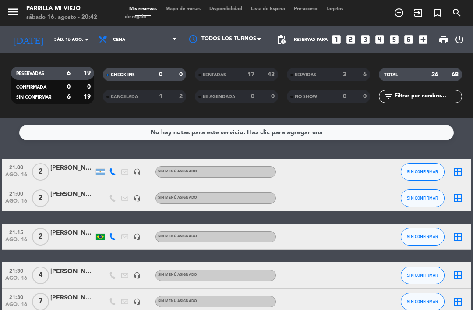
scroll to position [0, 0]
click at [110, 168] on icon at bounding box center [112, 171] width 7 height 7
click at [169, 139] on div "No hay notas para este servicio. Haz clic para agregar una 21:00 ago. 16 2 [PER…" at bounding box center [236, 213] width 473 height 191
click at [173, 14] on span "Tarjetas de regalo" at bounding box center [234, 13] width 219 height 13
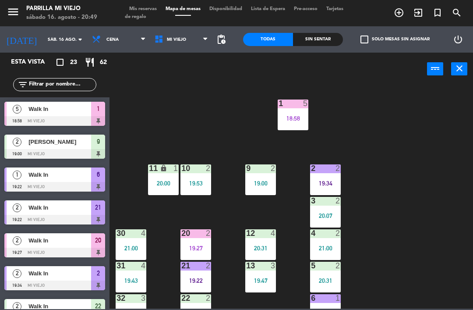
click at [319, 42] on div "Sin sentar" at bounding box center [318, 39] width 50 height 13
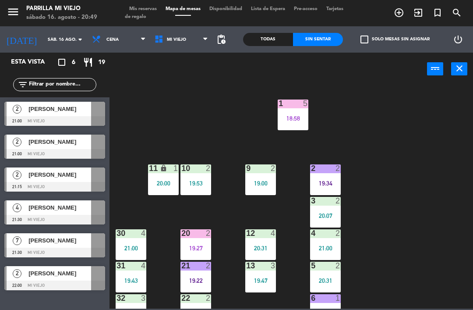
click at [327, 176] on div "2 2 19:34" at bounding box center [325, 179] width 31 height 31
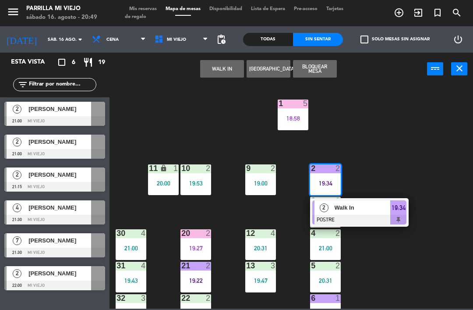
click at [421, 271] on div "1 5 18:58 2 2 19:34 2 Walk In POSTRE 19:34 9 2 19:00 10 2 19:53 11 lock 1 20:00…" at bounding box center [293, 196] width 359 height 224
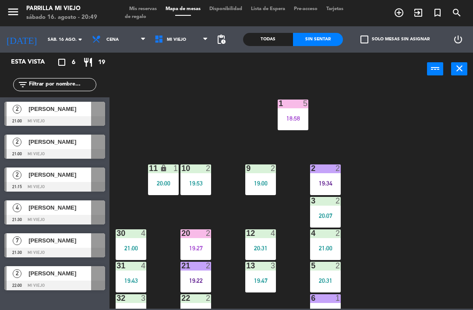
click at [205, 242] on div "20 2 19:27" at bounding box center [195, 244] width 31 height 31
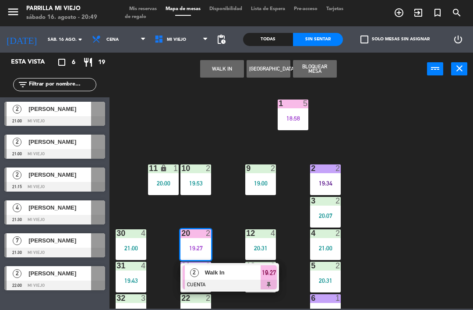
click at [268, 270] on span "19:27" at bounding box center [269, 272] width 14 height 11
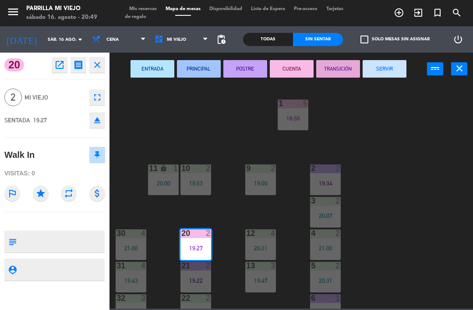
click at [381, 68] on button "SERVIR" at bounding box center [385, 69] width 44 height 18
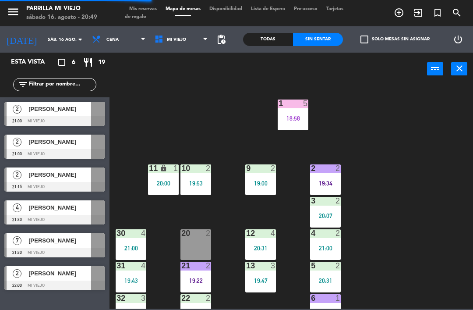
click at [329, 305] on div "6 1 19:22" at bounding box center [325, 309] width 31 height 31
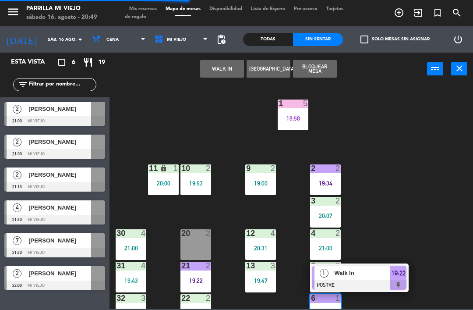
click at [399, 274] on span "19:22" at bounding box center [399, 273] width 14 height 11
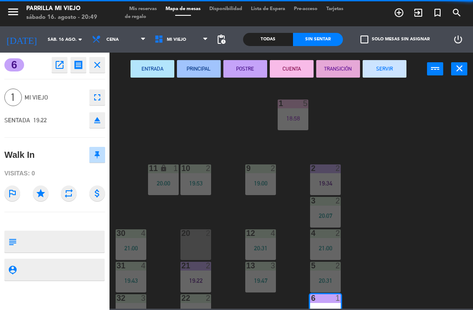
click at [382, 60] on button "SERVIR" at bounding box center [385, 69] width 44 height 18
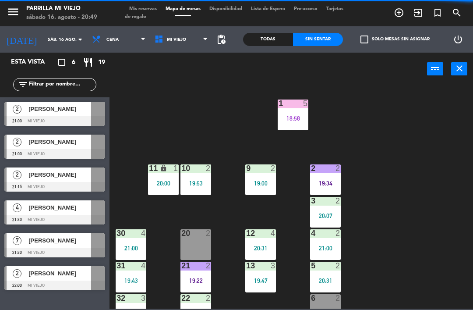
click at [421, 195] on div "1 5 18:58 2 2 19:34 9 2 19:00 10 2 19:53 11 lock 1 20:00 3 2 20:07 4 2 21:00 12…" at bounding box center [293, 196] width 359 height 224
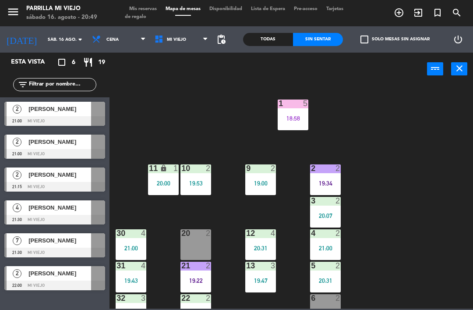
click at [98, 112] on div at bounding box center [98, 109] width 14 height 14
click at [143, 11] on span "Mis reservas" at bounding box center [143, 9] width 36 height 5
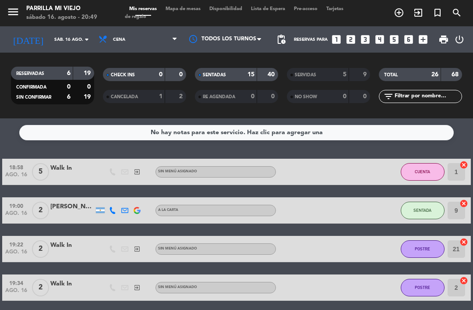
click at [241, 75] on div "15" at bounding box center [246, 75] width 18 height 10
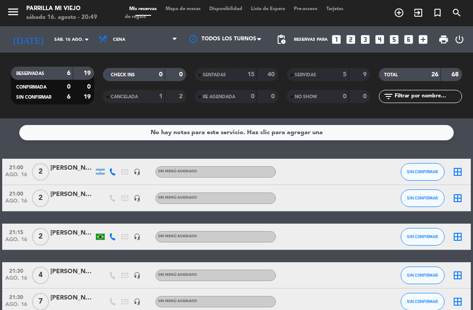
click at [110, 171] on icon at bounding box center [112, 171] width 7 height 7
click at [110, 155] on span "Copiar" at bounding box center [106, 157] width 18 height 9
click at [343, 224] on div at bounding box center [313, 236] width 74 height 26
click at [186, 4] on div "menu [PERSON_NAME] Mi Viejo sábado 16. agosto - 20:50 Mis reservas Mapa de mesa…" at bounding box center [236, 13] width 473 height 26
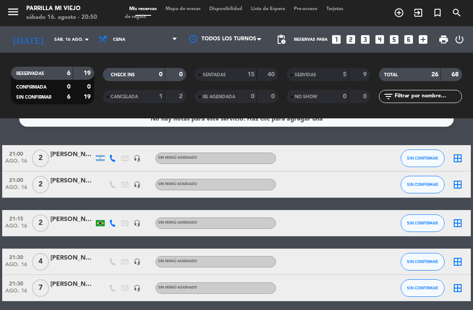
scroll to position [19, 0]
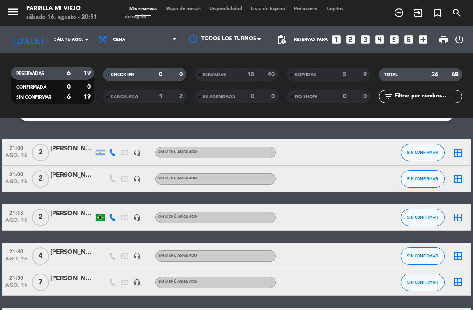
click at [187, 7] on span "Mapa de mesas" at bounding box center [183, 9] width 44 height 5
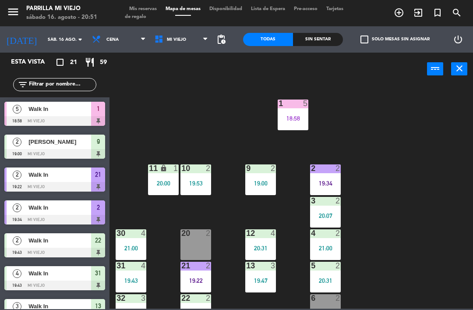
click at [265, 187] on div "9 2 19:00" at bounding box center [260, 179] width 31 height 31
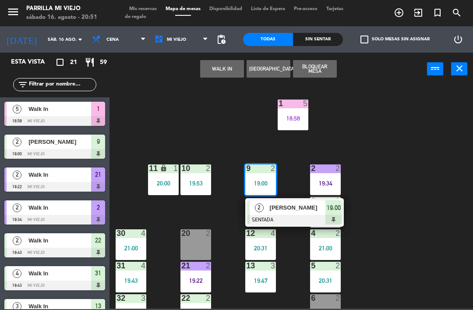
click at [342, 219] on div at bounding box center [294, 220] width 94 height 10
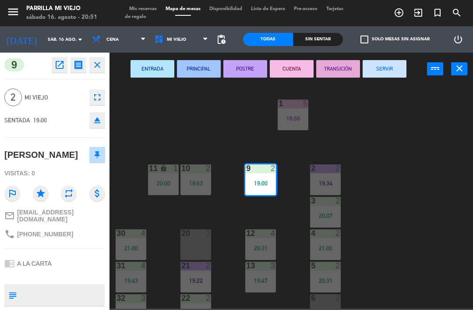
click at [288, 68] on button "CUENTA" at bounding box center [292, 69] width 44 height 18
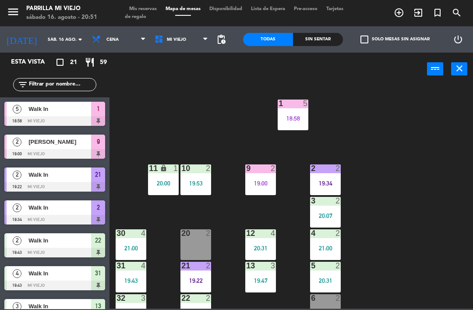
click at [411, 128] on div "1 5 18:58 2 2 19:34 9 2 19:00 10 2 19:53 11 lock 1 20:00 3 2 20:07 4 2 21:00 12…" at bounding box center [293, 196] width 359 height 224
click at [263, 283] on div "19:47" at bounding box center [260, 280] width 31 height 6
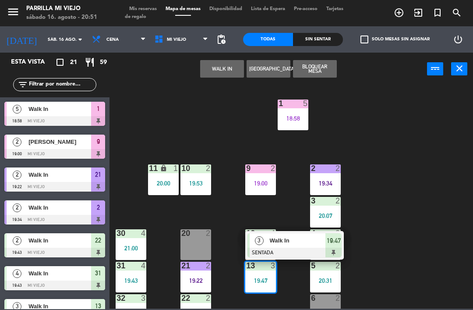
click at [339, 247] on div "19:47" at bounding box center [333, 240] width 16 height 14
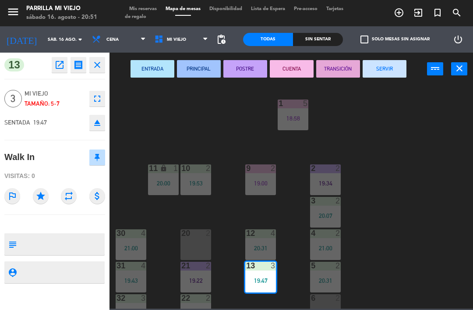
click at [240, 65] on button "POSTRE" at bounding box center [245, 69] width 44 height 18
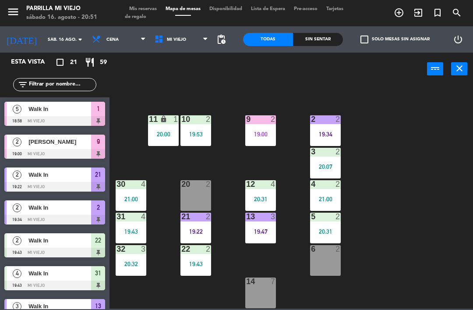
scroll to position [49, 0]
click at [331, 261] on div "6 2" at bounding box center [325, 260] width 31 height 31
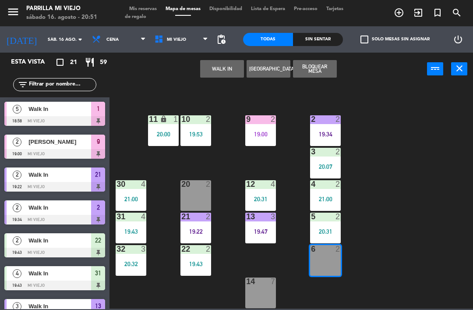
click at [240, 74] on button "WALK IN" at bounding box center [222, 69] width 44 height 18
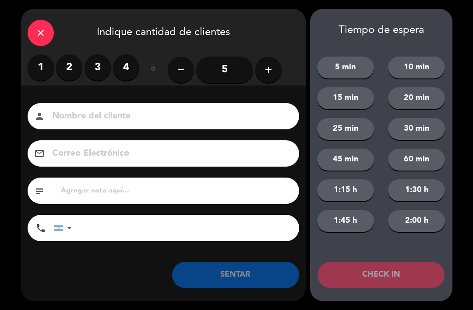
click at [61, 70] on label "2" at bounding box center [69, 67] width 26 height 26
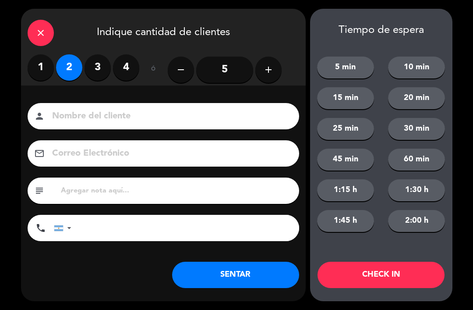
click at [239, 274] on button "SENTAR" at bounding box center [235, 275] width 127 height 26
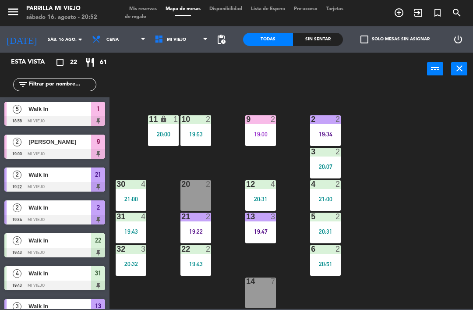
click at [350, 39] on div "check_box_outline_blank Solo mesas sin asignar" at bounding box center [393, 39] width 100 height 26
click at [320, 40] on div "Sin sentar" at bounding box center [318, 39] width 50 height 13
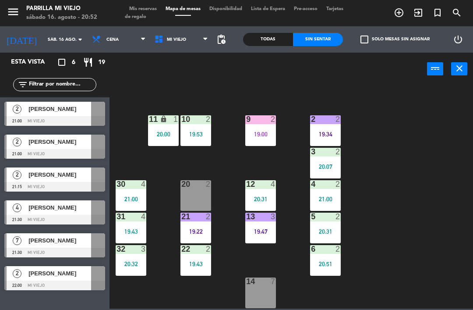
click at [263, 132] on div "19:00" at bounding box center [260, 134] width 31 height 6
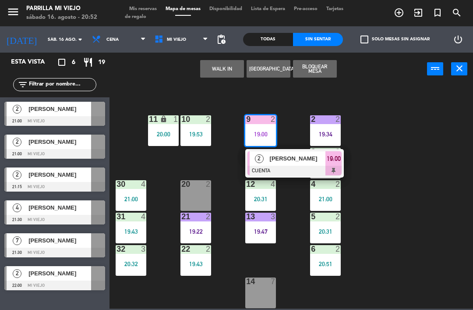
click at [326, 165] on div "19:00" at bounding box center [333, 158] width 16 height 14
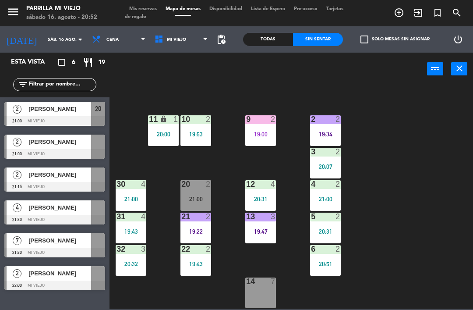
click at [195, 198] on div "21:00" at bounding box center [195, 199] width 31 height 6
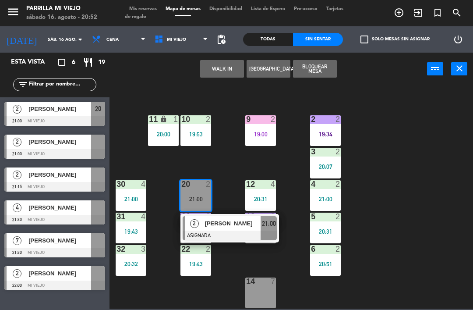
click at [274, 235] on div at bounding box center [230, 235] width 94 height 10
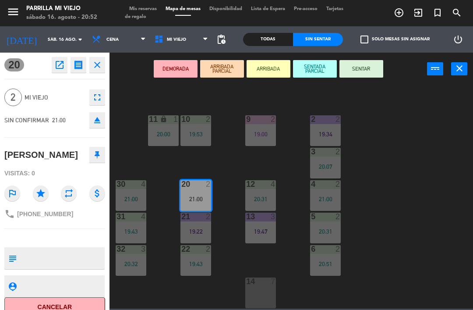
click at [363, 69] on button "SENTAR" at bounding box center [361, 69] width 44 height 18
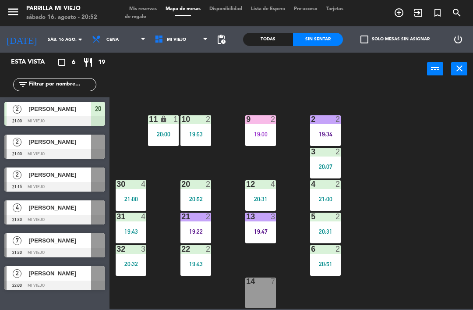
click at [401, 230] on div "1 5 18:58 2 2 19:34 9 2 19:00 10 2 19:53 11 lock 1 20:00 3 2 20:07 4 2 21:00 12…" at bounding box center [293, 196] width 359 height 224
click at [261, 303] on div "14 7" at bounding box center [260, 292] width 31 height 31
click at [449, 259] on div "1 5 18:58 2 2 19:34 9 2 19:00 10 2 19:53 11 lock 1 20:00 3 2 20:07 4 2 21:00 12…" at bounding box center [293, 196] width 359 height 224
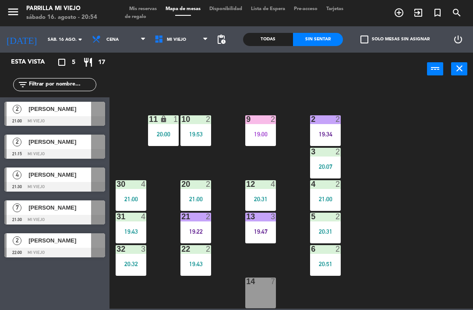
click at [188, 272] on div "22 2 19:43" at bounding box center [195, 260] width 31 height 31
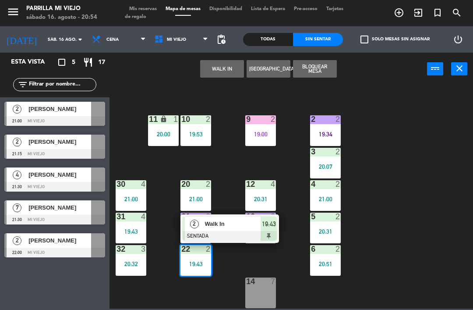
click at [268, 238] on div at bounding box center [230, 236] width 94 height 10
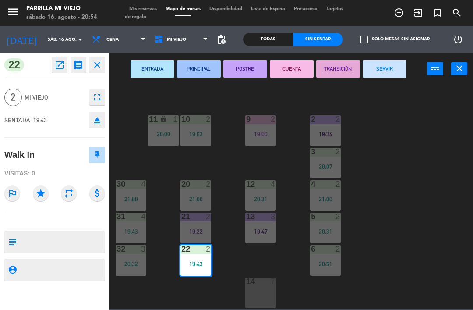
click at [232, 67] on button "POSTRE" at bounding box center [245, 69] width 44 height 18
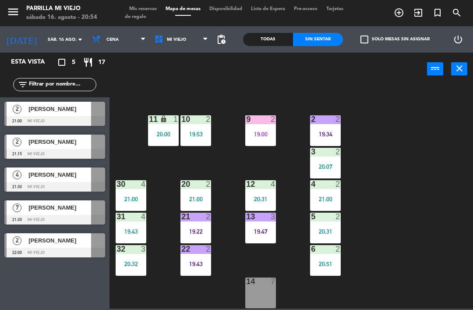
click at [439, 207] on div "1 5 18:58 2 2 19:34 9 2 19:00 10 2 19:53 11 lock 1 20:00 3 2 20:07 4 2 21:00 12…" at bounding box center [293, 196] width 359 height 224
click at [283, 295] on div "1 5 18:58 2 2 19:34 9 2 19:00 10 2 19:53 11 lock 1 20:00 3 2 20:07 4 2 21:00 12…" at bounding box center [293, 196] width 359 height 224
click at [263, 290] on div "14 7" at bounding box center [260, 292] width 31 height 31
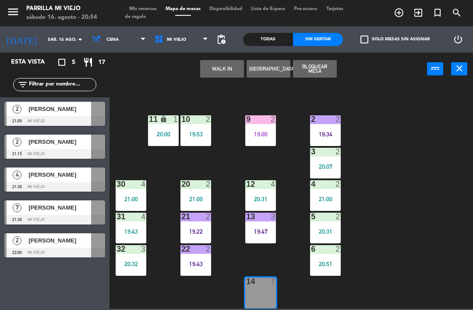
click at [206, 66] on button "WALK IN" at bounding box center [222, 69] width 44 height 18
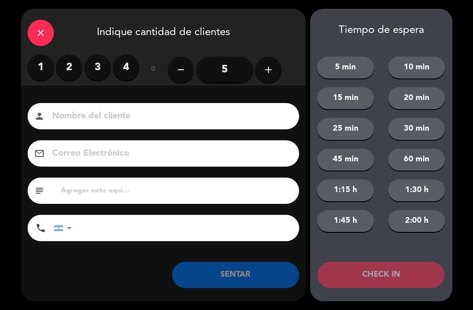
click at [77, 71] on label "2" at bounding box center [69, 67] width 26 height 26
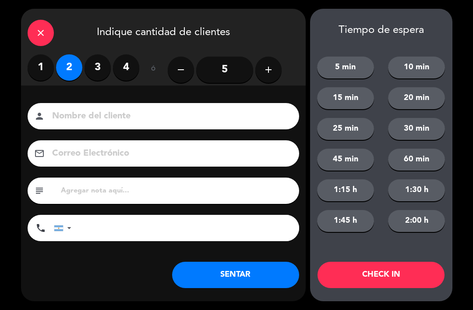
click at [115, 62] on label "4" at bounding box center [126, 67] width 26 height 26
click at [233, 272] on button "SENTAR" at bounding box center [235, 275] width 127 height 26
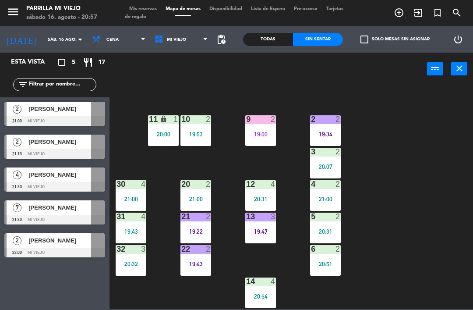
click at [416, 214] on div "1 5 18:58 2 2 19:34 9 2 19:00 10 2 19:53 11 lock 1 20:00 3 2 20:07 4 2 21:00 12…" at bounding box center [293, 196] width 359 height 224
click at [264, 145] on div "9 2 19:00" at bounding box center [260, 130] width 31 height 31
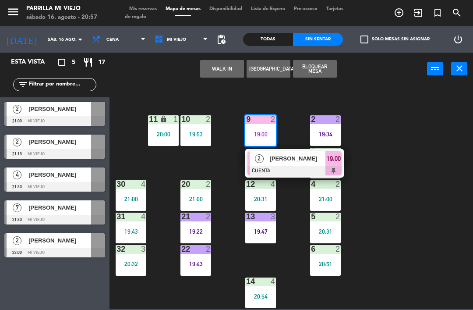
click at [336, 166] on div at bounding box center [294, 171] width 94 height 10
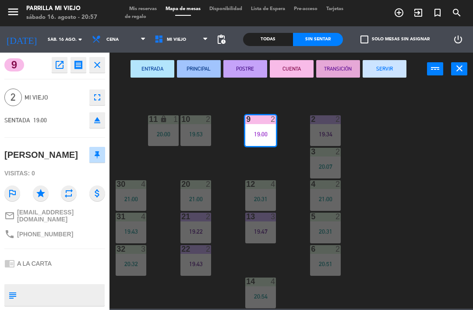
click at [392, 70] on button "SERVIR" at bounding box center [385, 69] width 44 height 18
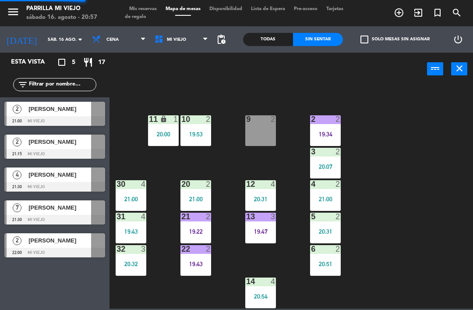
click at [427, 181] on div "1 5 18:58 2 2 19:34 9 2 10 2 19:53 11 lock 1 20:00 3 2 20:07 4 2 21:00 12 4 20:…" at bounding box center [293, 196] width 359 height 224
click at [40, 125] on div at bounding box center [54, 121] width 101 height 10
click at [263, 136] on div "21:00" at bounding box center [260, 134] width 31 height 6
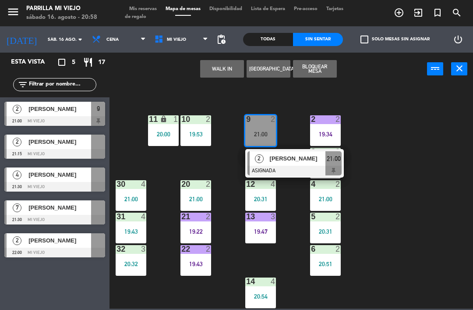
click at [338, 167] on div at bounding box center [294, 171] width 94 height 10
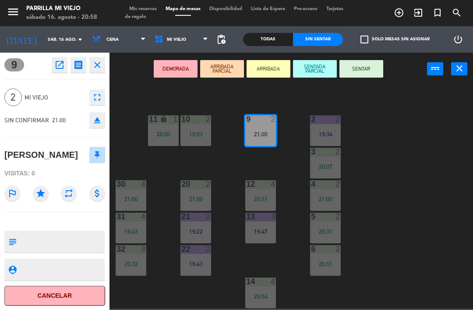
click at [368, 70] on button "SENTAR" at bounding box center [361, 69] width 44 height 18
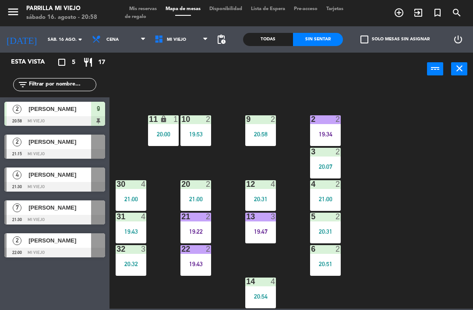
click at [405, 153] on div "1 5 18:58 2 2 19:34 9 2 20:58 10 2 19:53 11 lock 1 20:00 3 2 20:07 4 2 21:00 12…" at bounding box center [293, 196] width 359 height 224
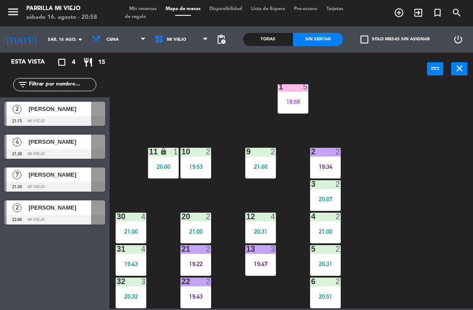
scroll to position [20, 0]
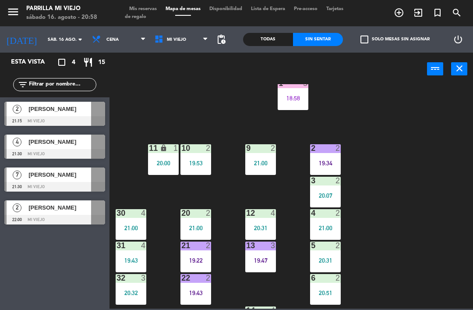
click at [307, 92] on div "1 5 18:58" at bounding box center [293, 94] width 31 height 31
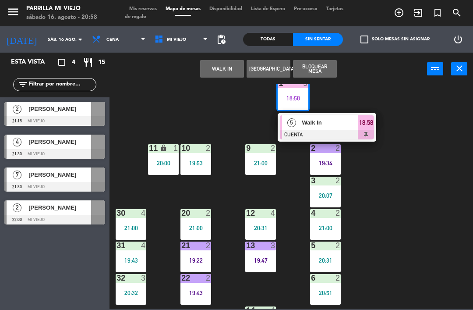
click at [376, 129] on div "5 Walk In CUENTA 18:58" at bounding box center [327, 127] width 99 height 28
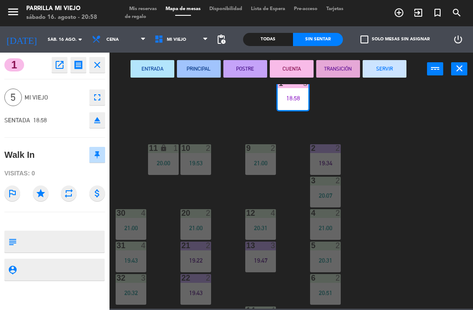
click at [391, 66] on button "SERVIR" at bounding box center [385, 69] width 44 height 18
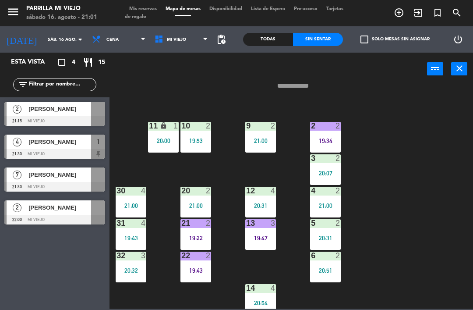
scroll to position [42, 0]
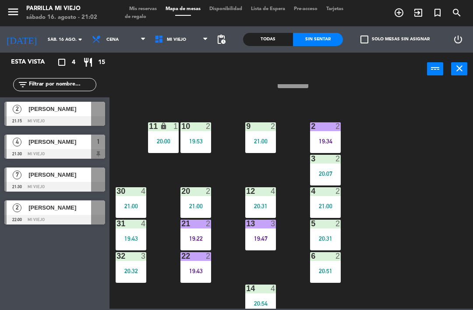
click at [434, 304] on div "1 4 21:30 2 2 19:34 9 2 21:00 10 2 19:53 11 lock 1 20:00 3 2 20:07 4 2 21:00 12…" at bounding box center [293, 196] width 359 height 224
click at [432, 290] on div "1 4 21:30 2 2 19:34 9 2 21:00 10 2 19:53 11 lock 1 20:00 3 2 20:07 4 2 21:00 12…" at bounding box center [293, 196] width 359 height 224
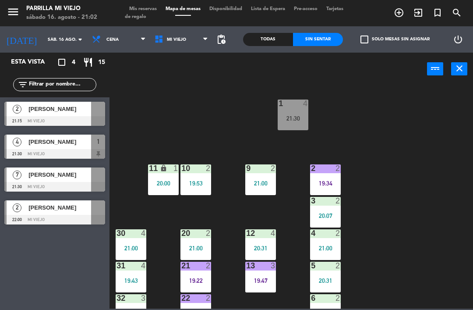
scroll to position [0, 0]
click at [131, 17] on span "Tarjetas de regalo" at bounding box center [234, 13] width 219 height 13
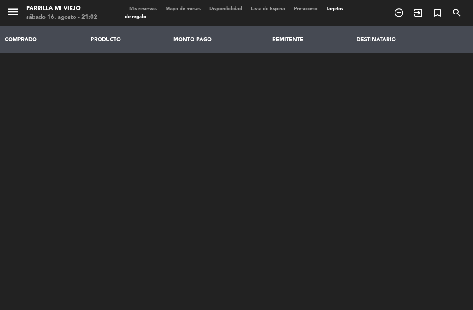
click at [145, 7] on span "Mis reservas" at bounding box center [143, 9] width 36 height 5
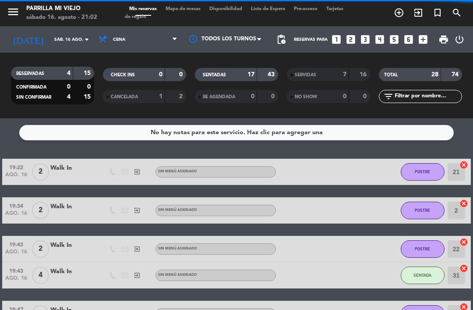
click at [258, 76] on div "SENTADAS 17 43" at bounding box center [236, 74] width 83 height 13
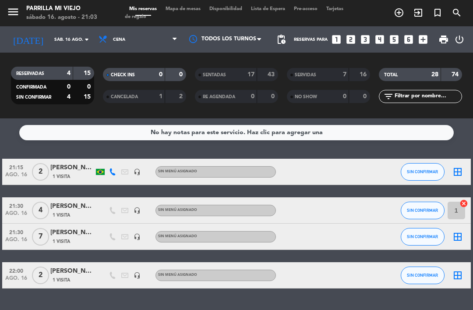
click at [180, 7] on span "Mapa de mesas" at bounding box center [183, 9] width 44 height 5
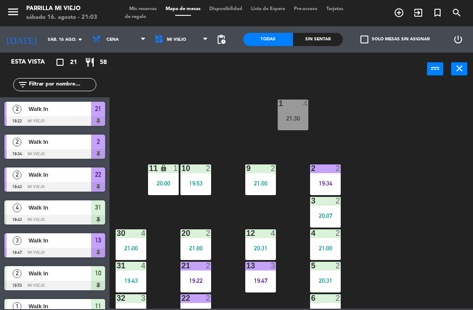
click at [165, 113] on div "1 4 21:30 2 2 19:34 9 2 21:00 10 2 19:53 11 lock 1 20:00 3 2 20:07 4 2 21:00 12…" at bounding box center [293, 196] width 359 height 224
click at [139, 4] on div "menu [PERSON_NAME] Mi Viejo sábado 16. agosto - 21:03 Mis reservas Mapa de mesa…" at bounding box center [236, 13] width 473 height 26
click at [136, 7] on span "Mis reservas" at bounding box center [143, 9] width 36 height 5
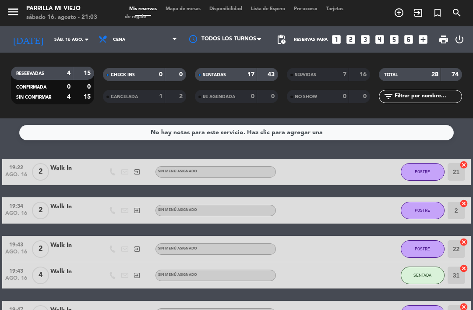
click at [354, 35] on icon "looks_two" at bounding box center [350, 39] width 11 height 11
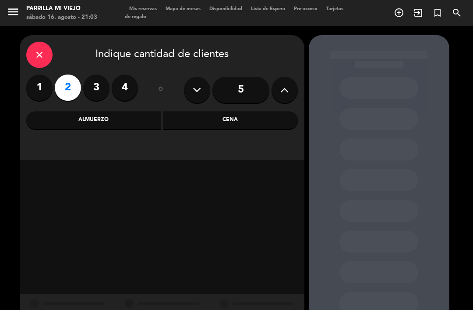
click at [262, 124] on div "Cena" at bounding box center [230, 120] width 135 height 18
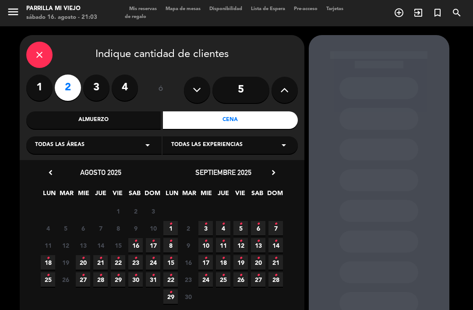
click at [37, 54] on icon "close" at bounding box center [39, 54] width 11 height 11
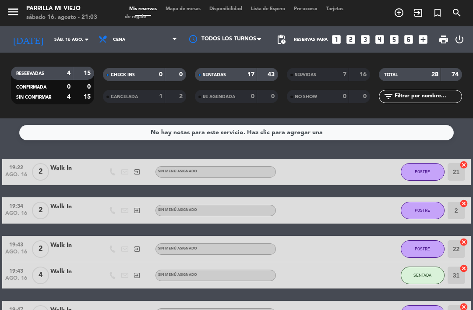
click at [255, 74] on div "SENTADAS 17 43" at bounding box center [236, 74] width 83 height 13
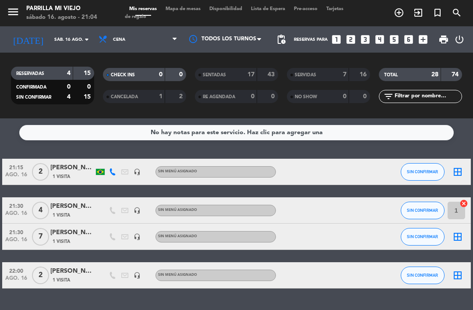
click at [180, 11] on span "Mapa de mesas" at bounding box center [183, 9] width 44 height 5
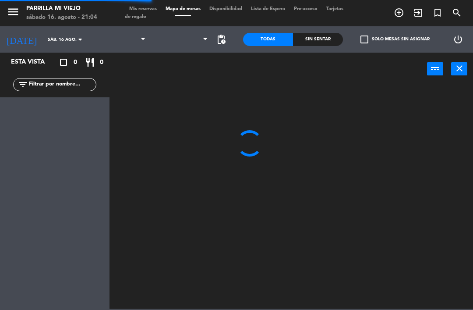
click at [145, 11] on span "Mis reservas" at bounding box center [143, 9] width 36 height 5
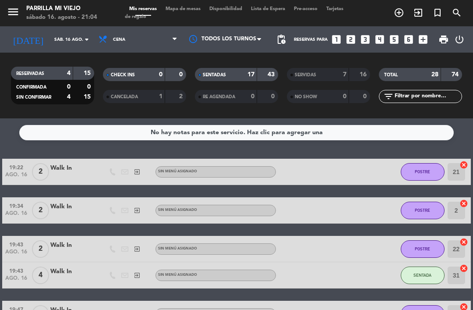
click at [258, 79] on div "SENTADAS 17 43" at bounding box center [236, 74] width 83 height 13
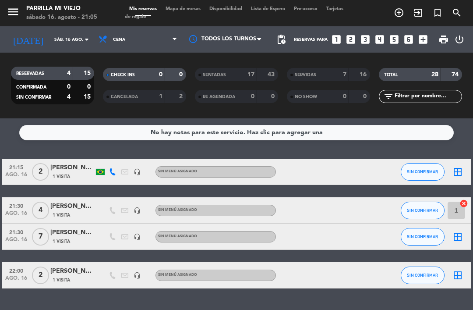
click at [173, 25] on div "menu [PERSON_NAME] Mi Viejo sábado 16. agosto - 21:05 Mis reservas Mapa de mesa…" at bounding box center [236, 13] width 473 height 26
click at [194, 7] on span "Mapa de mesas" at bounding box center [183, 9] width 44 height 5
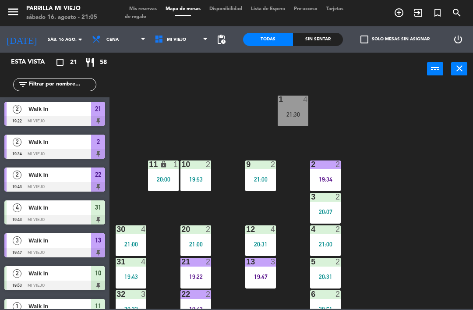
scroll to position [3, 0]
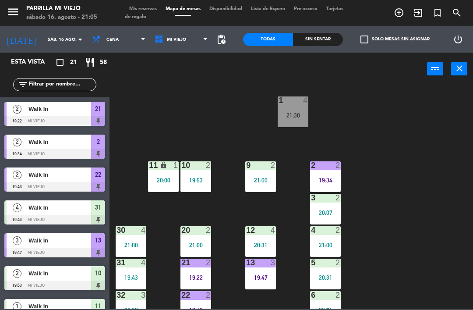
click at [326, 179] on div "19:34" at bounding box center [325, 180] width 31 height 6
click at [408, 286] on div "1 4 21:30 2 2 19:34 9 2 21:00 10 2 19:53 11 lock 1 20:00 3 2 20:07 4 2 21:00 12…" at bounding box center [293, 196] width 359 height 224
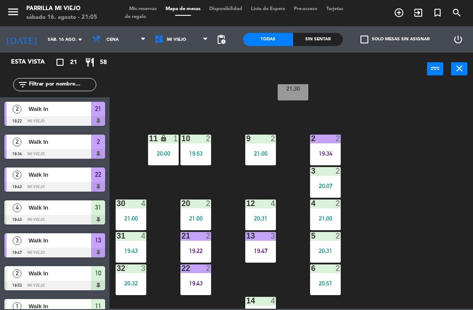
scroll to position [45, 0]
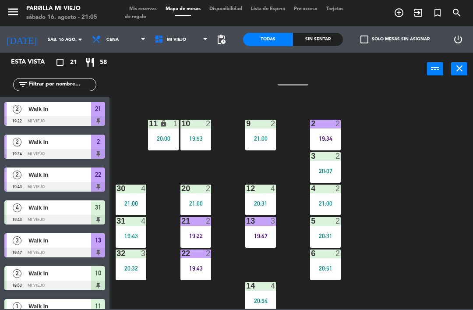
click at [348, 198] on div "1 4 21:30 2 2 19:34 9 2 21:00 10 2 19:53 11 lock 1 20:00 3 2 20:07 4 2 21:00 12…" at bounding box center [293, 196] width 359 height 224
click at [332, 202] on div "21:00" at bounding box center [325, 203] width 31 height 6
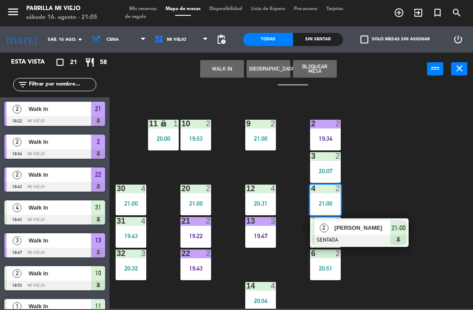
click at [396, 229] on span "21:00" at bounding box center [399, 228] width 14 height 11
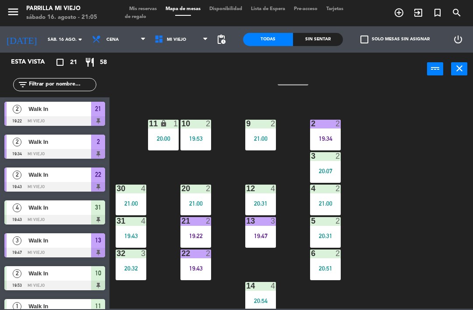
scroll to position [48, 0]
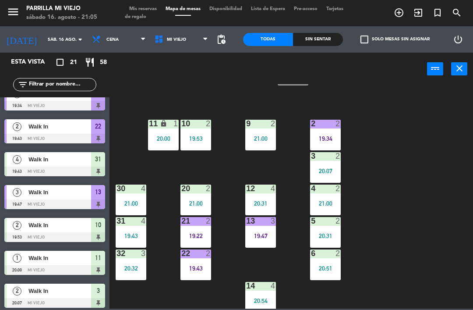
click at [337, 171] on div "20:07" at bounding box center [325, 171] width 31 height 6
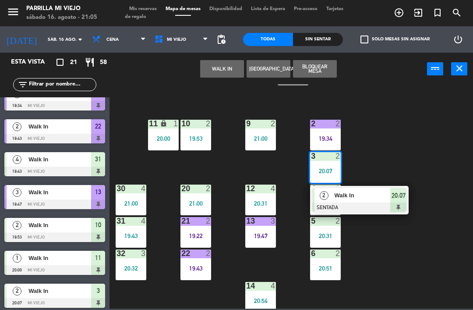
click at [398, 198] on span "20:07" at bounding box center [399, 195] width 14 height 11
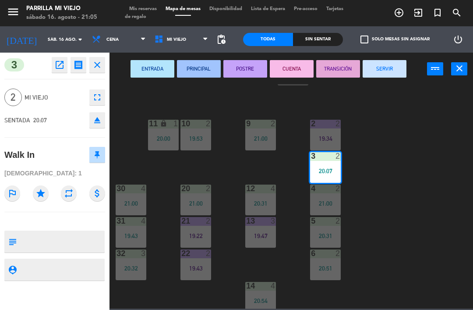
click at [244, 72] on button "POSTRE" at bounding box center [245, 69] width 44 height 18
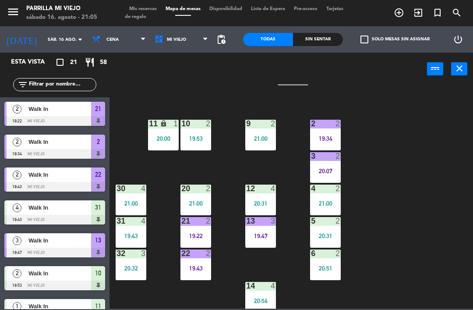
click at [415, 137] on div "1 4 21:30 2 2 19:34 9 2 21:00 10 2 19:53 11 lock 1 20:00 3 2 20:07 4 2 21:00 12…" at bounding box center [293, 196] width 359 height 224
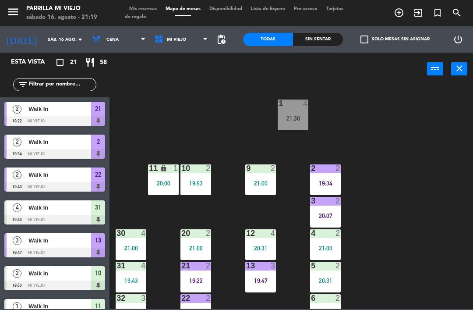
click at [333, 182] on div "19:34" at bounding box center [325, 183] width 31 height 6
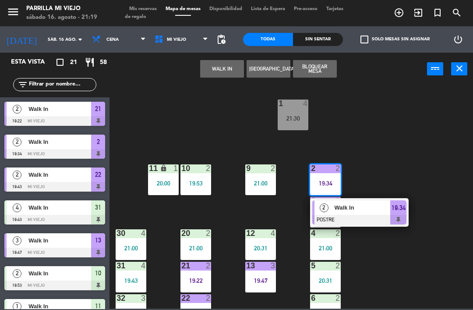
click at [400, 207] on span "19:34" at bounding box center [399, 207] width 14 height 11
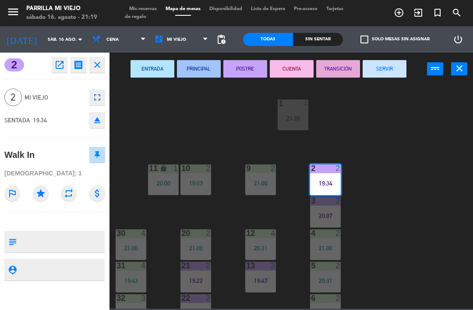
click at [389, 67] on button "SERVIR" at bounding box center [385, 69] width 44 height 18
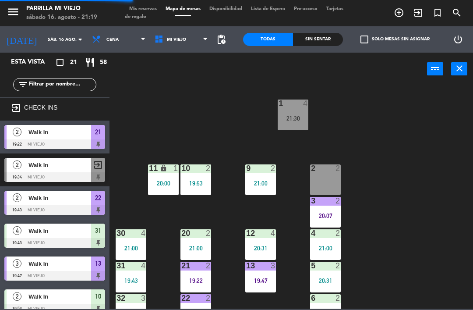
click at [335, 210] on div "3 2 20:07" at bounding box center [325, 212] width 31 height 31
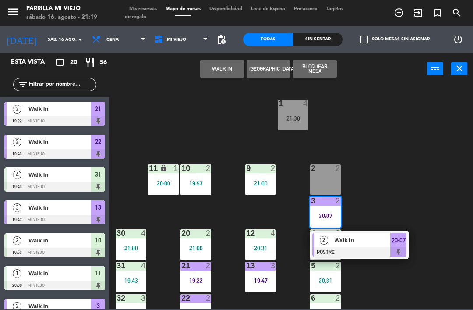
click at [407, 238] on div "2 Walk In POSTRE 20:07" at bounding box center [359, 244] width 99 height 28
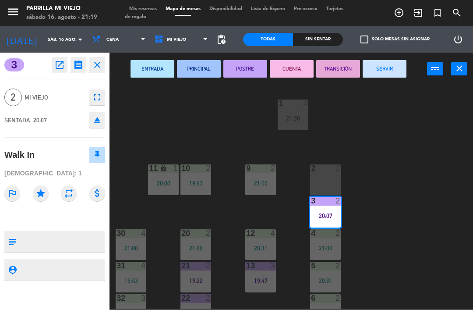
click at [293, 67] on button "CUENTA" at bounding box center [292, 69] width 44 height 18
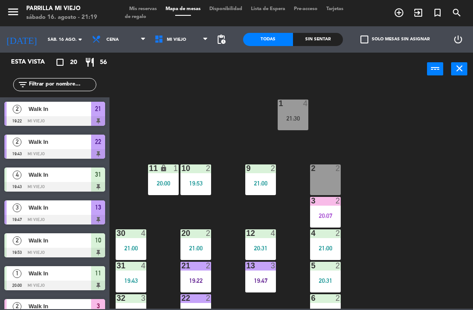
click at [410, 240] on div "1 4 21:30 2 2 9 2 21:00 10 2 19:53 11 lock 1 20:00 3 2 20:07 4 2 21:00 12 4 20:…" at bounding box center [293, 196] width 359 height 224
click at [196, 275] on div "21 2 19:22" at bounding box center [195, 277] width 31 height 31
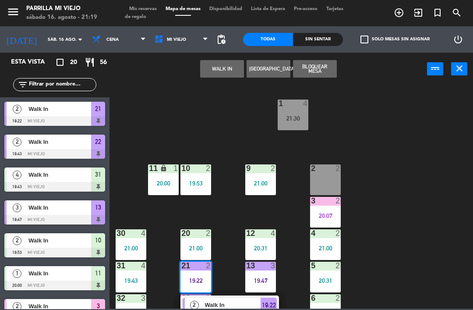
click at [275, 305] on span "19:22" at bounding box center [269, 305] width 14 height 11
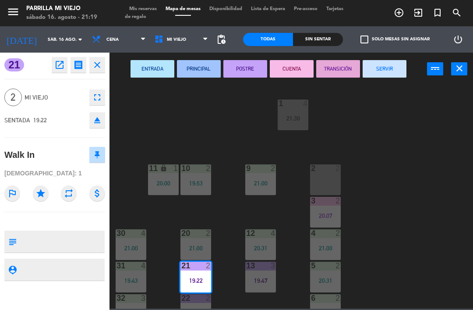
click at [280, 77] on button "CUENTA" at bounding box center [292, 69] width 44 height 18
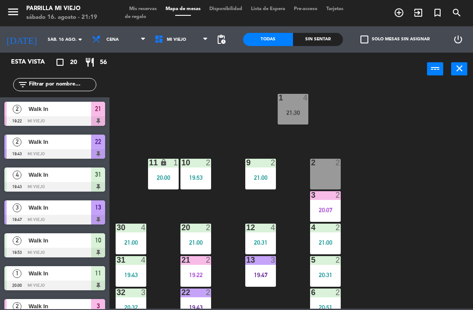
scroll to position [6, 0]
click at [198, 295] on div at bounding box center [196, 292] width 14 height 8
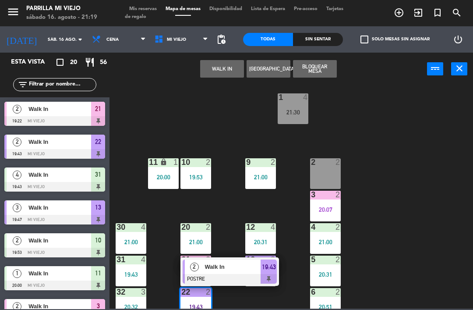
click at [270, 270] on span "19:43" at bounding box center [269, 267] width 14 height 11
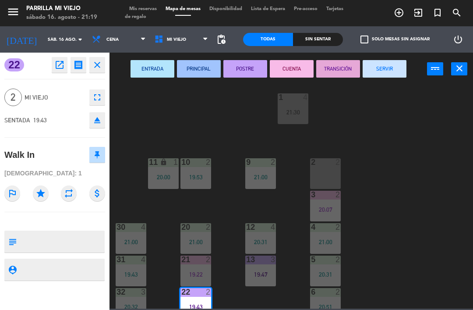
click at [392, 65] on button "SERVIR" at bounding box center [385, 69] width 44 height 18
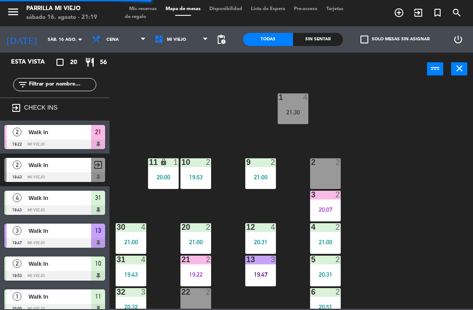
click at [262, 269] on div "13 3 19:47" at bounding box center [260, 270] width 31 height 31
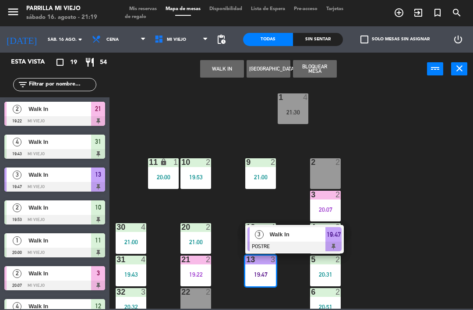
click at [333, 242] on div at bounding box center [294, 246] width 94 height 10
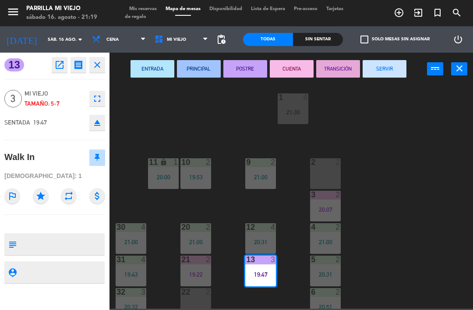
click at [292, 60] on button "CUENTA" at bounding box center [292, 69] width 44 height 18
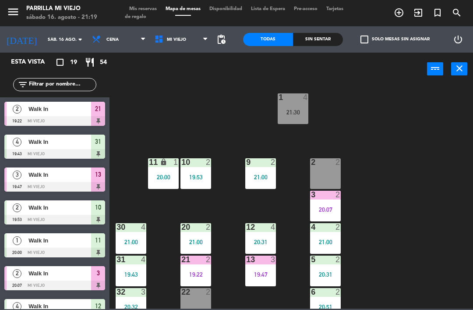
click at [413, 188] on div "1 4 21:30 2 2 9 2 21:00 10 2 19:53 11 lock 1 20:00 3 2 20:07 4 2 21:00 12 4 20:…" at bounding box center [293, 196] width 359 height 224
click at [267, 275] on div "19:47" at bounding box center [260, 274] width 31 height 6
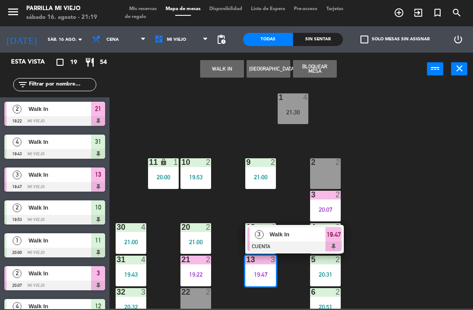
click at [340, 236] on span "19:47" at bounding box center [334, 234] width 14 height 11
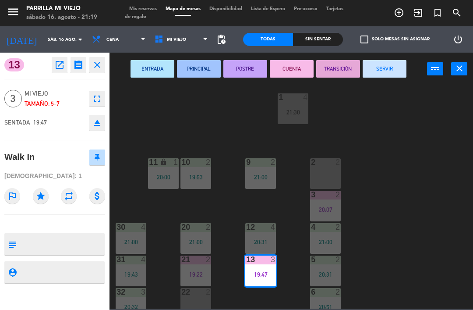
click at [386, 70] on button "SERVIR" at bounding box center [385, 69] width 44 height 18
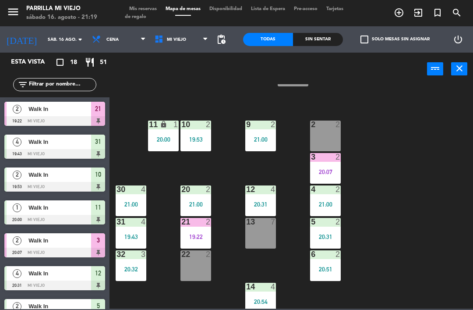
scroll to position [45, 0]
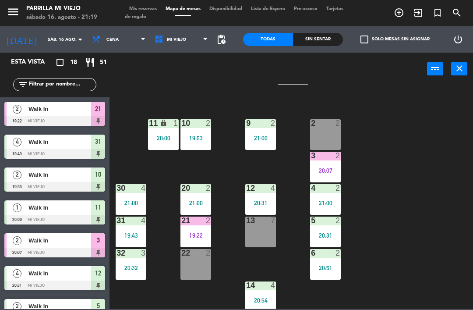
click at [461, 36] on icon "power_settings_new" at bounding box center [458, 39] width 11 height 11
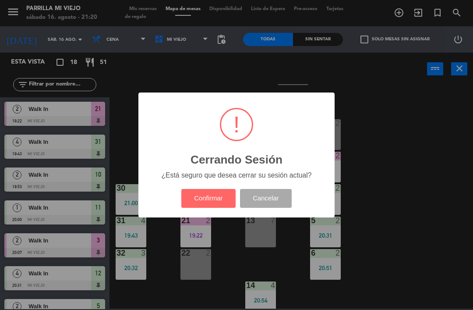
click at [272, 193] on button "Cancelar" at bounding box center [266, 198] width 52 height 19
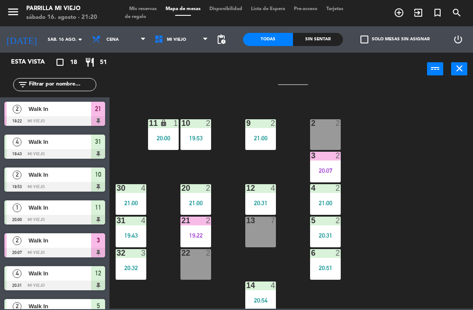
click at [417, 175] on div "1 4 21:30 2 2 9 2 21:00 10 2 19:53 11 lock 1 20:00 3 2 20:07 4 2 21:00 12 4 20:…" at bounding box center [293, 196] width 359 height 224
click at [165, 142] on div "11 lock 1 20:00" at bounding box center [163, 134] width 31 height 31
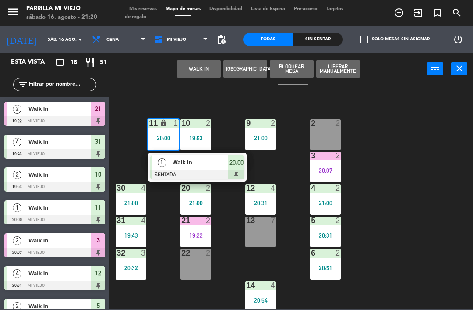
click at [233, 170] on div at bounding box center [197, 175] width 94 height 10
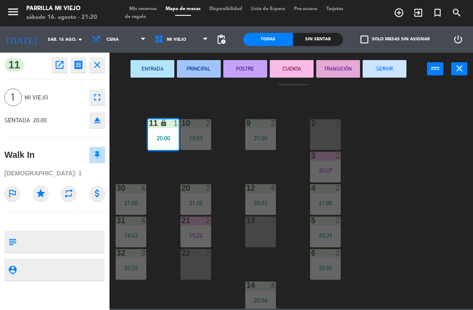
click at [385, 67] on button "SERVIR" at bounding box center [385, 69] width 44 height 18
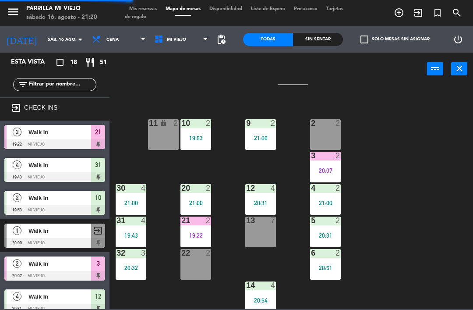
click at [434, 166] on div "1 4 21:30 2 2 9 2 21:00 10 2 19:53 11 lock 2 3 2 20:07 4 2 21:00 12 4 20:31 20 …" at bounding box center [293, 196] width 359 height 224
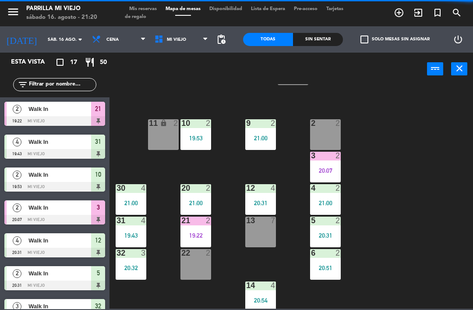
click at [195, 271] on div "22 2" at bounding box center [195, 264] width 31 height 31
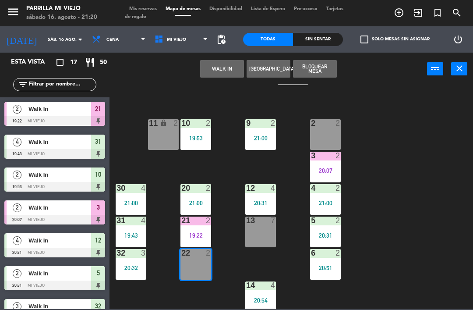
click at [225, 70] on button "WALK IN" at bounding box center [222, 69] width 44 height 18
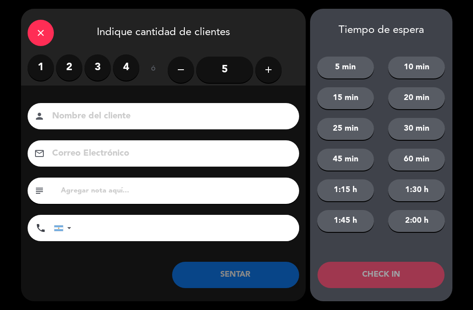
click at [85, 64] on label "3" at bounding box center [98, 67] width 26 height 26
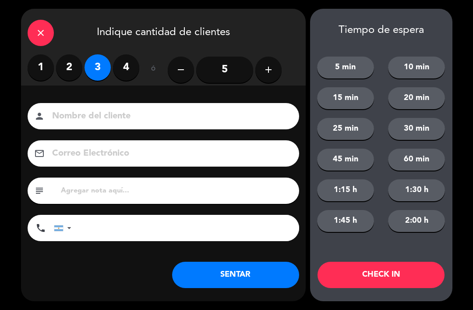
click at [72, 66] on label "2" at bounding box center [69, 67] width 26 height 26
click at [242, 265] on button "SENTAR" at bounding box center [235, 275] width 127 height 26
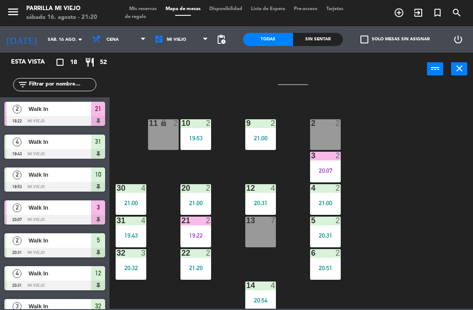
click at [327, 172] on div "20:07" at bounding box center [325, 170] width 31 height 6
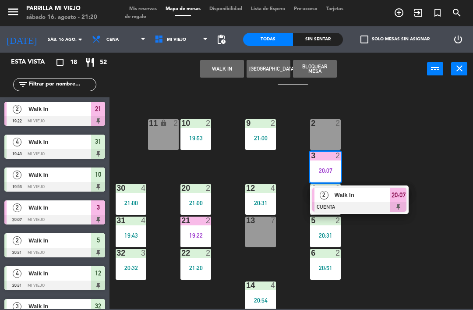
click at [395, 200] on span "20:07" at bounding box center [399, 195] width 14 height 11
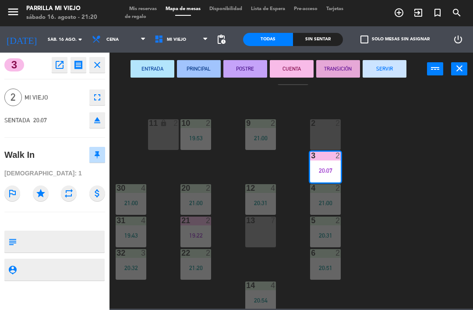
click at [380, 68] on button "SERVIR" at bounding box center [385, 69] width 44 height 18
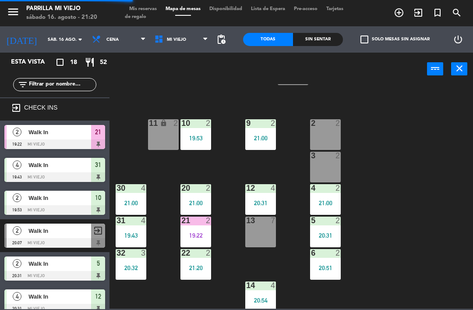
click at [439, 200] on div "1 4 21:30 2 2 9 2 21:00 10 2 19:53 11 lock 2 3 2 4 2 21:00 12 4 20:31 20 2 21:0…" at bounding box center [293, 196] width 359 height 224
